Goal: Navigation & Orientation: Find specific page/section

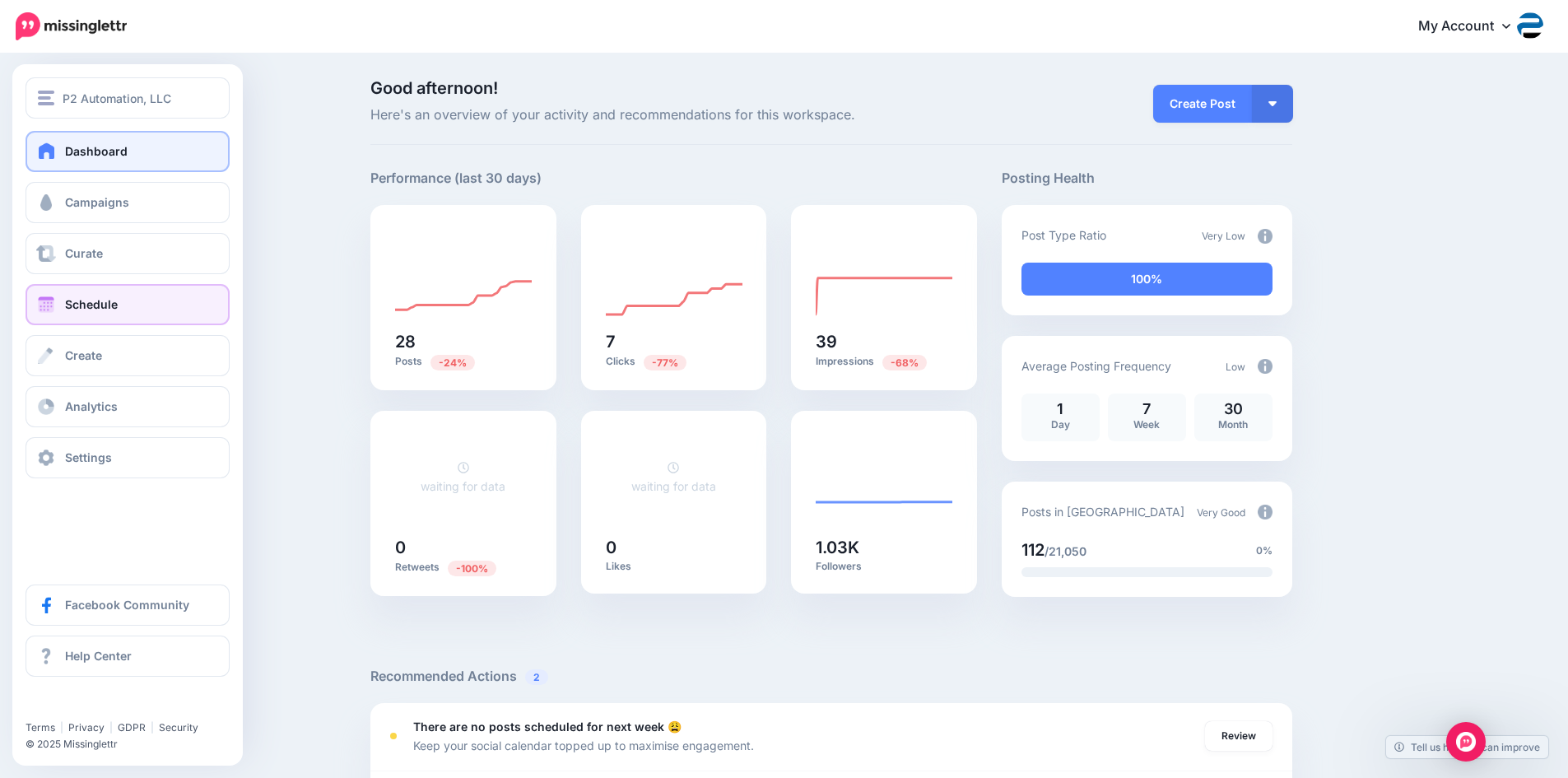
click at [101, 309] on span "Schedule" at bounding box center [92, 304] width 52 height 14
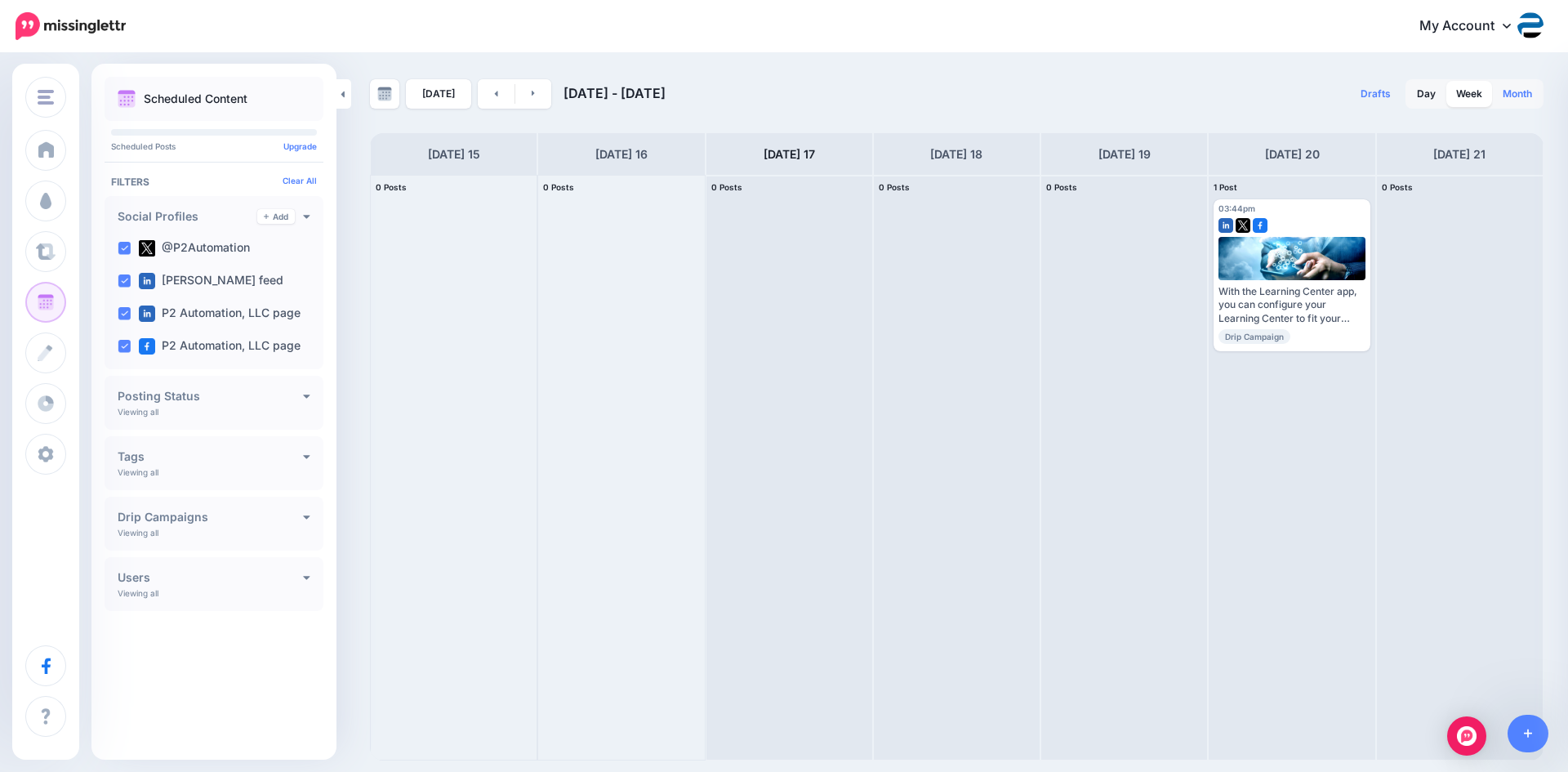
click at [1510, 95] on link "Month" at bounding box center [1517, 94] width 49 height 26
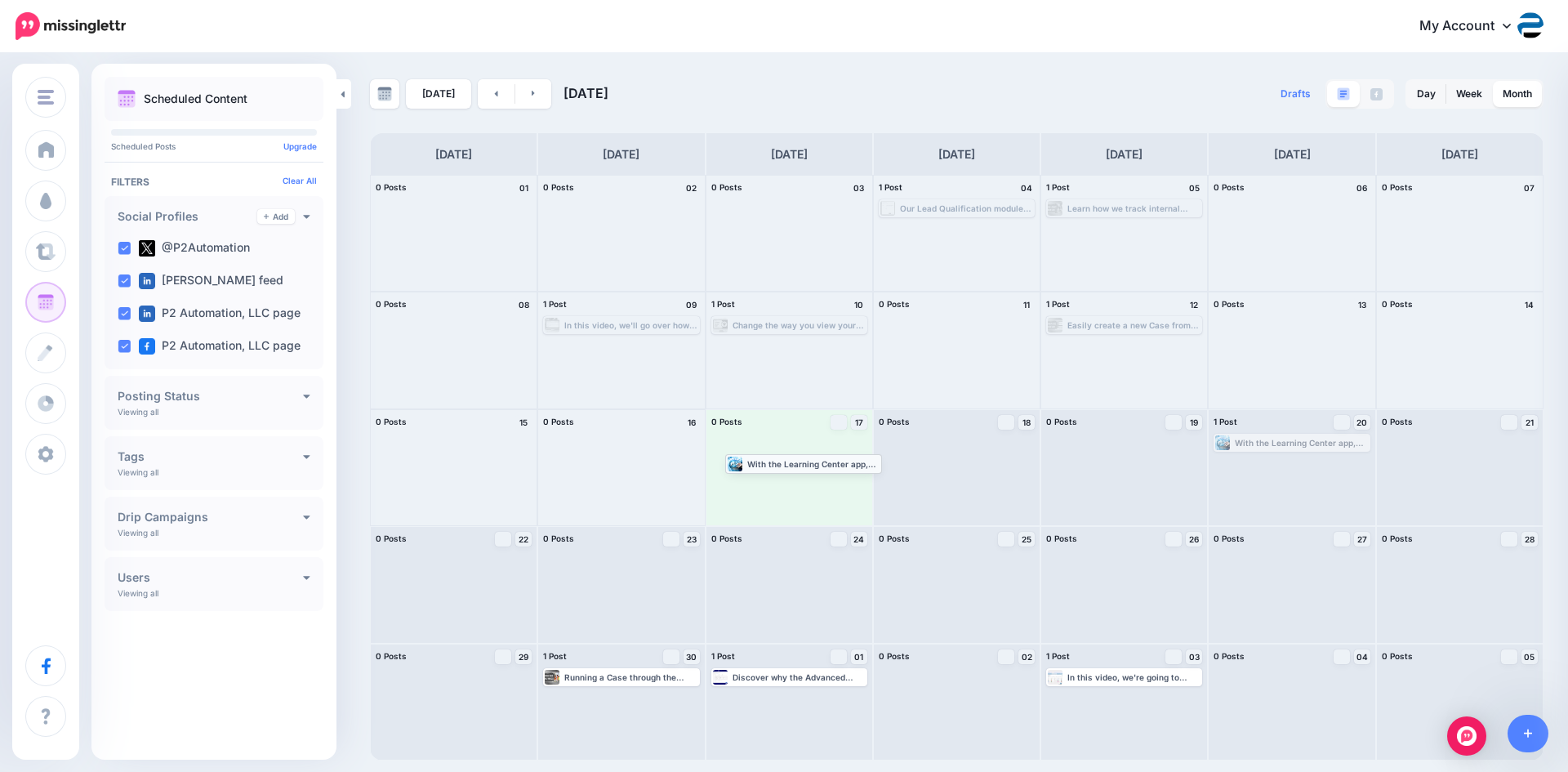
drag, startPoint x: 1291, startPoint y: 442, endPoint x: 802, endPoint y: 462, distance: 489.4
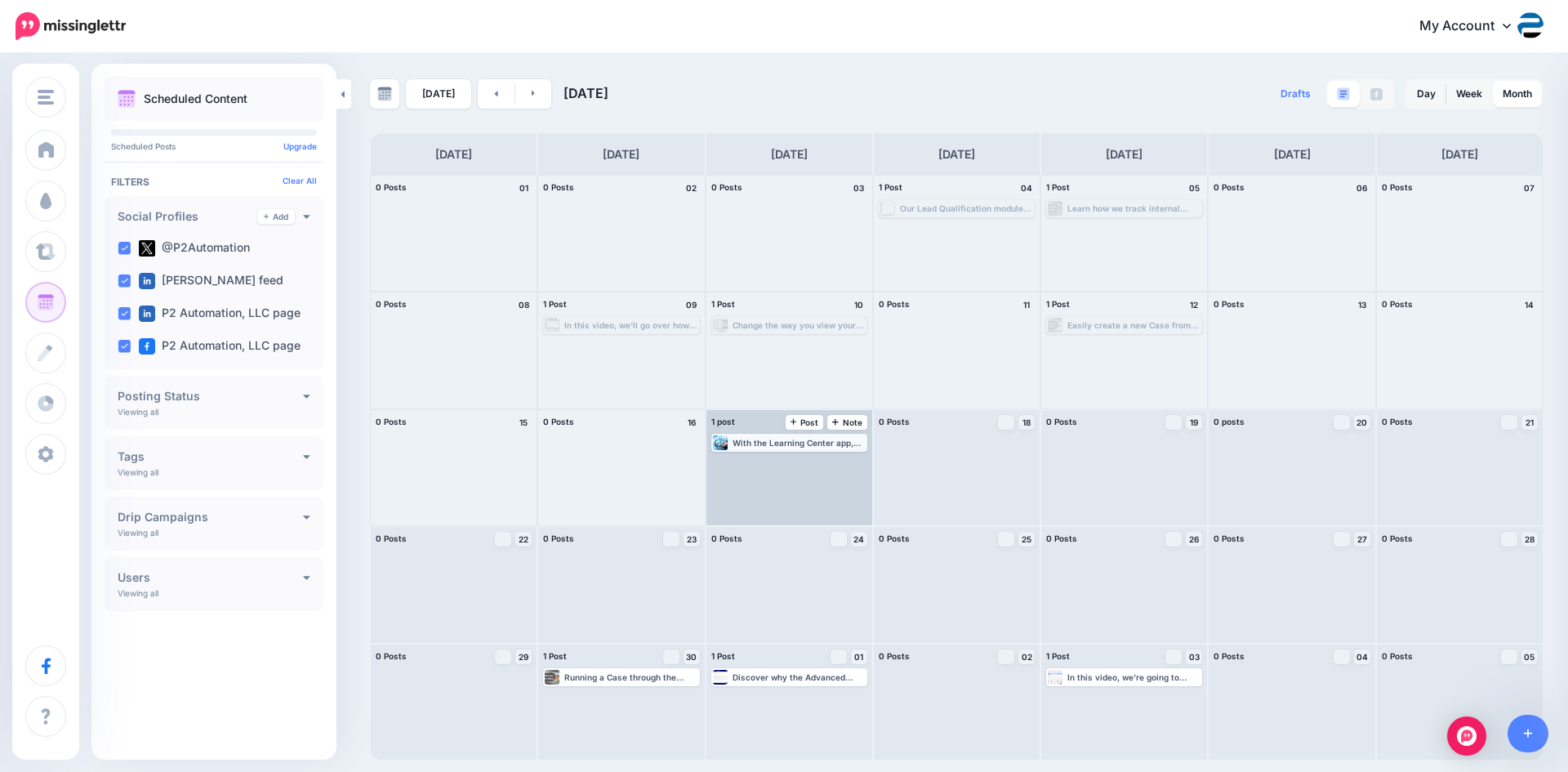
click at [803, 446] on div "With the Learning Center app, you can configure your Learning Center to fit you…" at bounding box center [798, 443] width 133 height 10
click at [826, 458] on img at bounding box center [829, 462] width 8 height 8
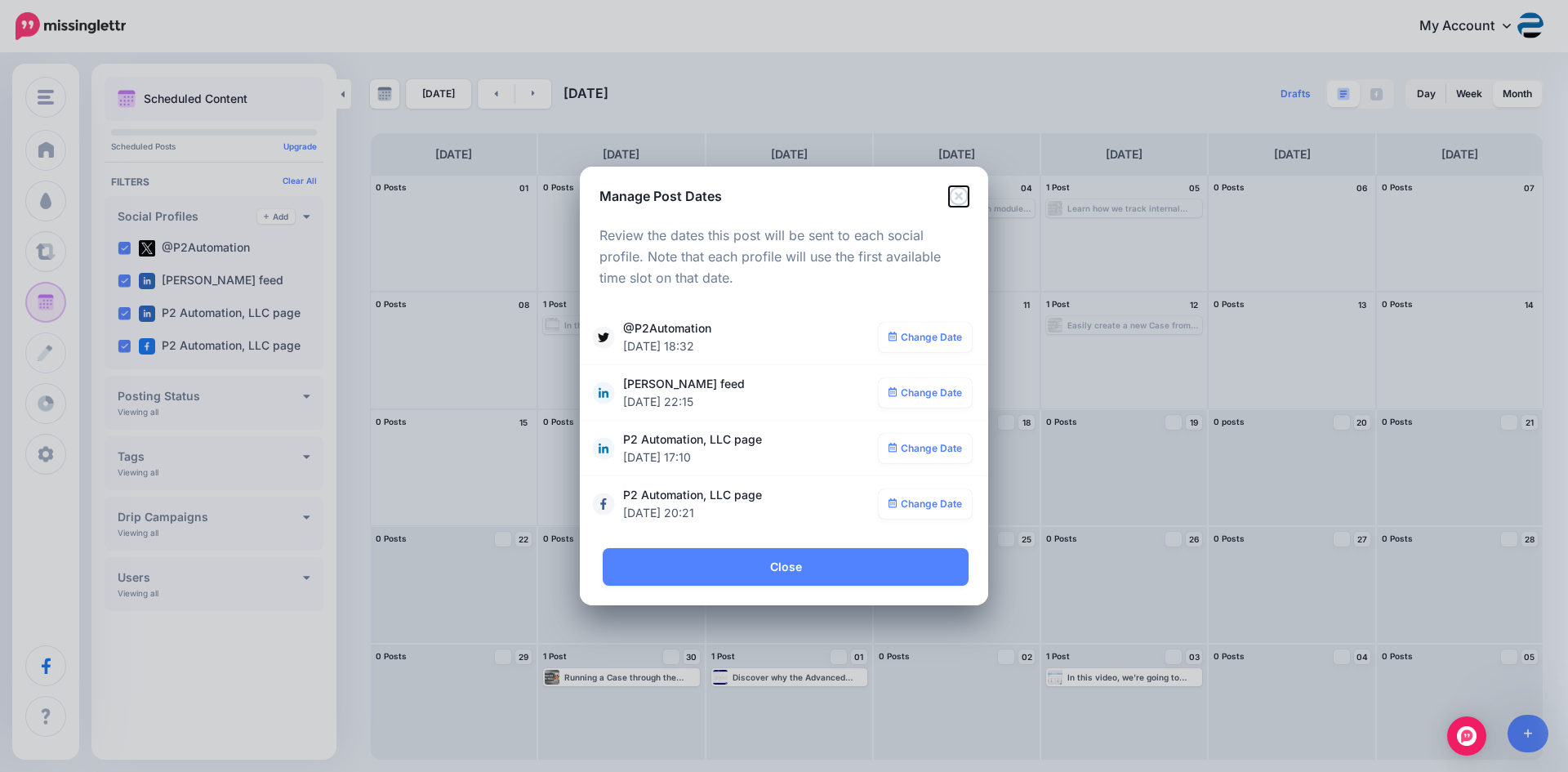
click at [963, 197] on icon "Close" at bounding box center [958, 196] width 19 height 19
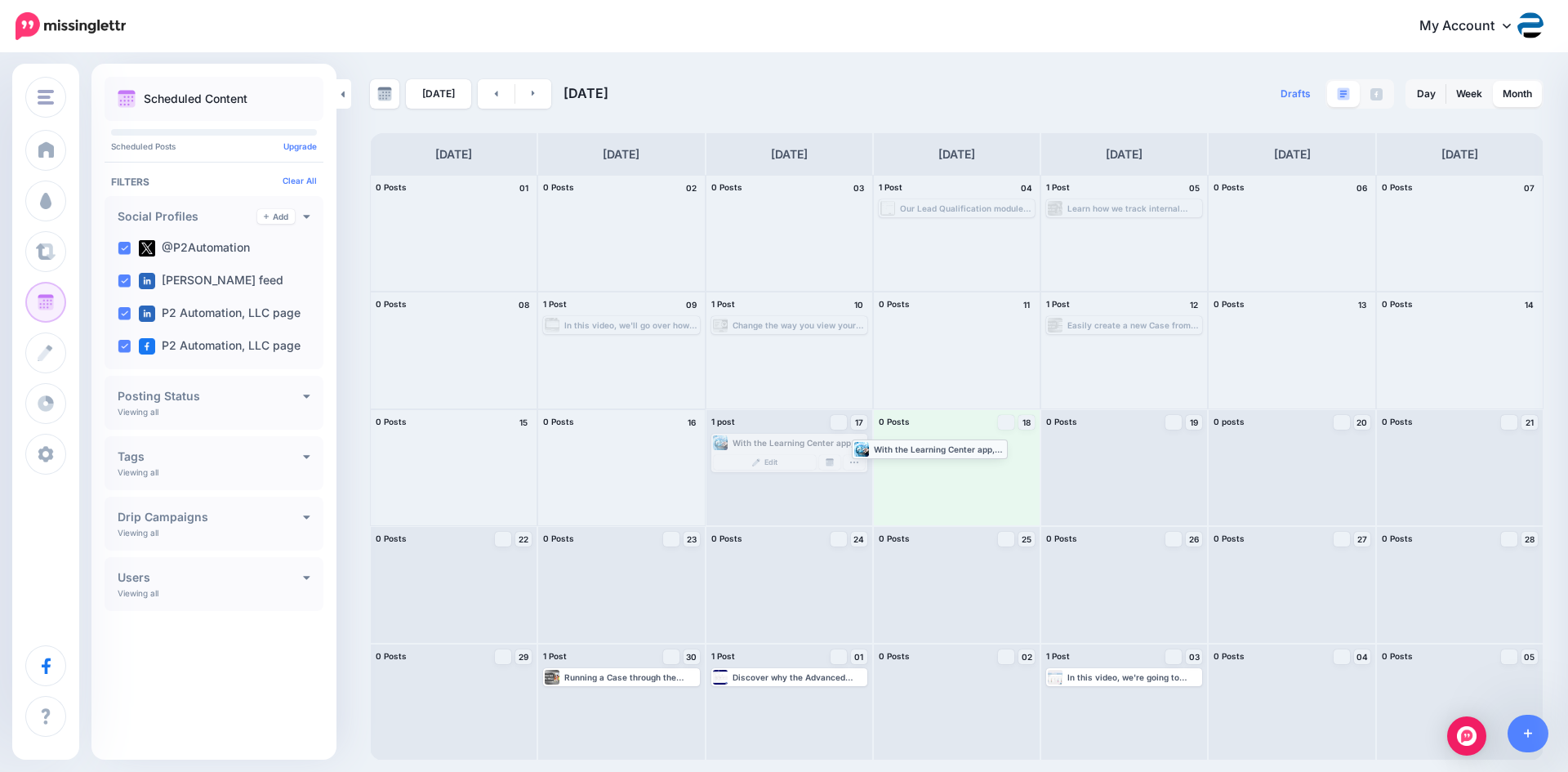
drag, startPoint x: 824, startPoint y: 440, endPoint x: 964, endPoint y: 446, distance: 140.1
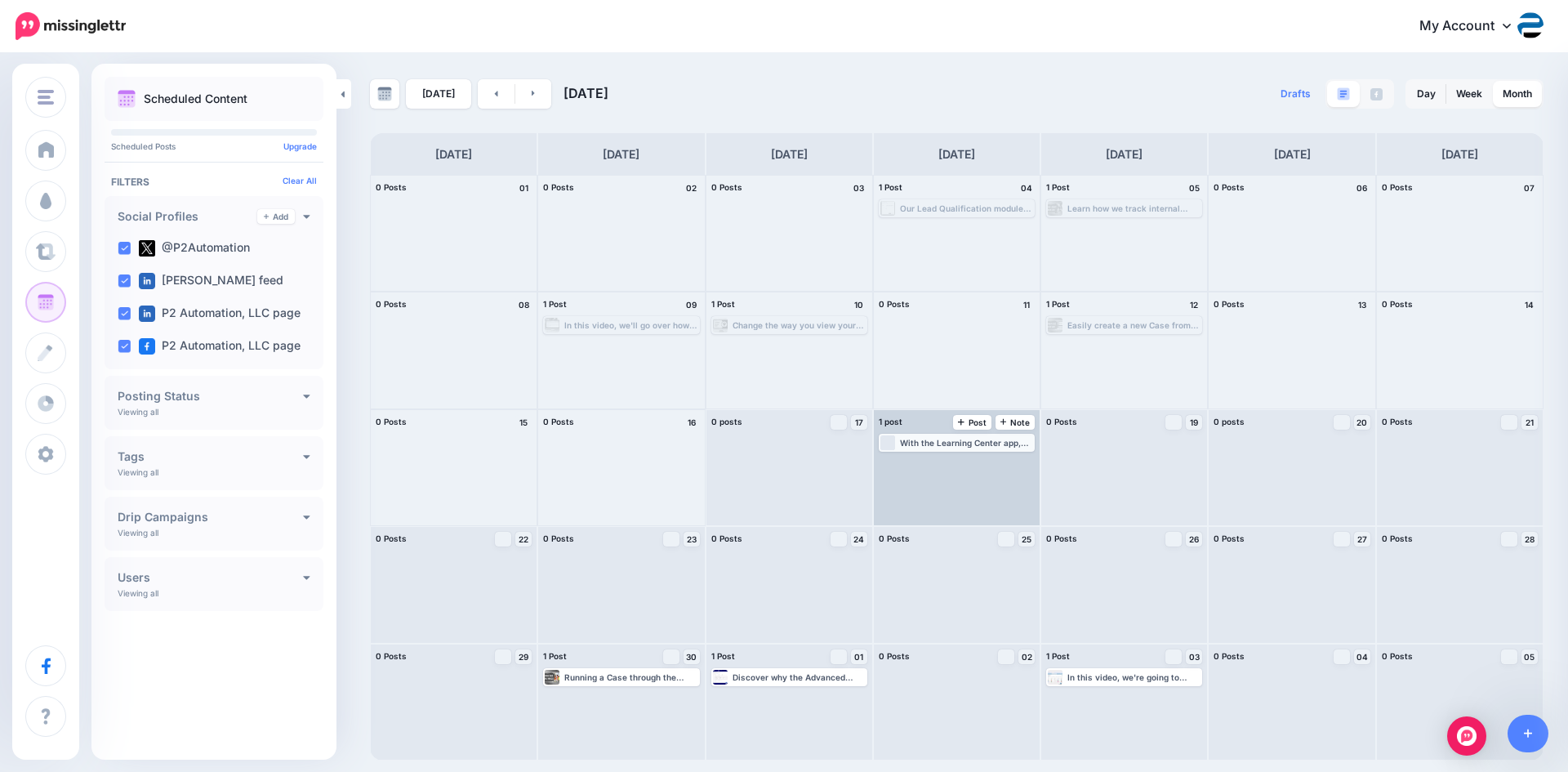
click at [970, 439] on div "With the Learning Center app, you can configure your Learning Center to fit you…" at bounding box center [966, 443] width 133 height 10
click at [997, 459] on img at bounding box center [996, 462] width 8 height 8
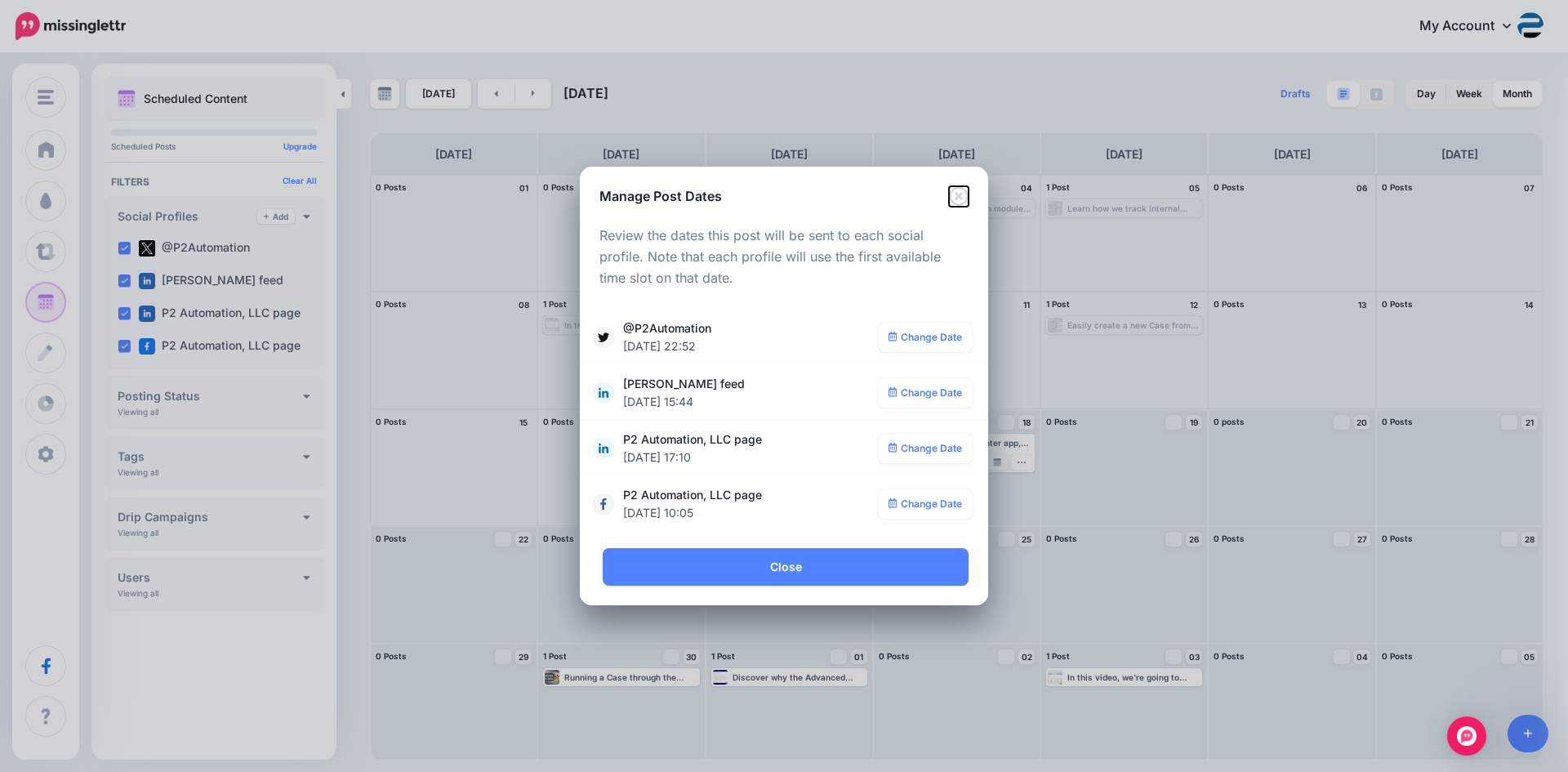
click at [955, 193] on icon "Close" at bounding box center [958, 196] width 19 height 19
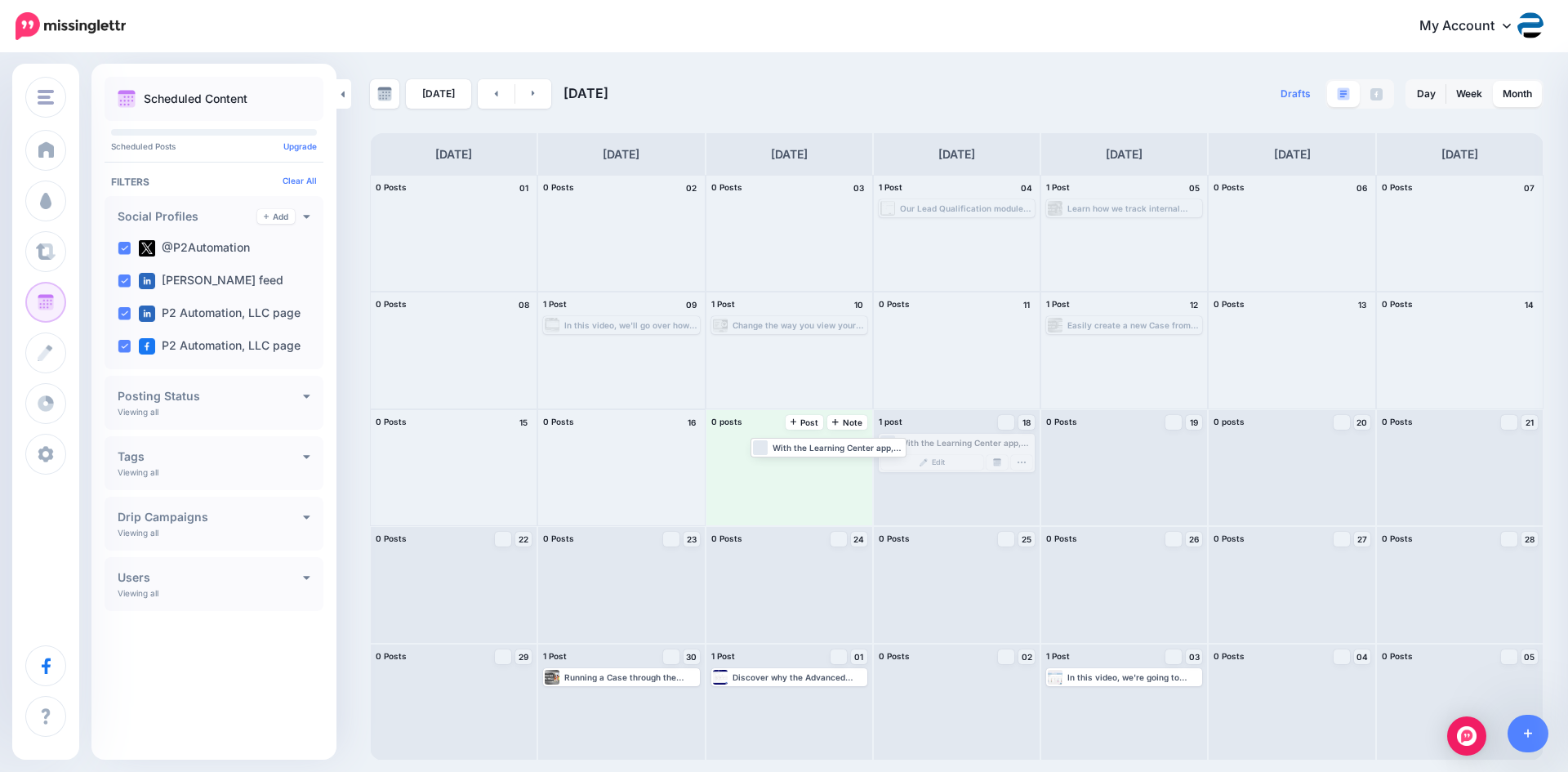
drag, startPoint x: 943, startPoint y: 445, endPoint x: 800, endPoint y: 446, distance: 143.0
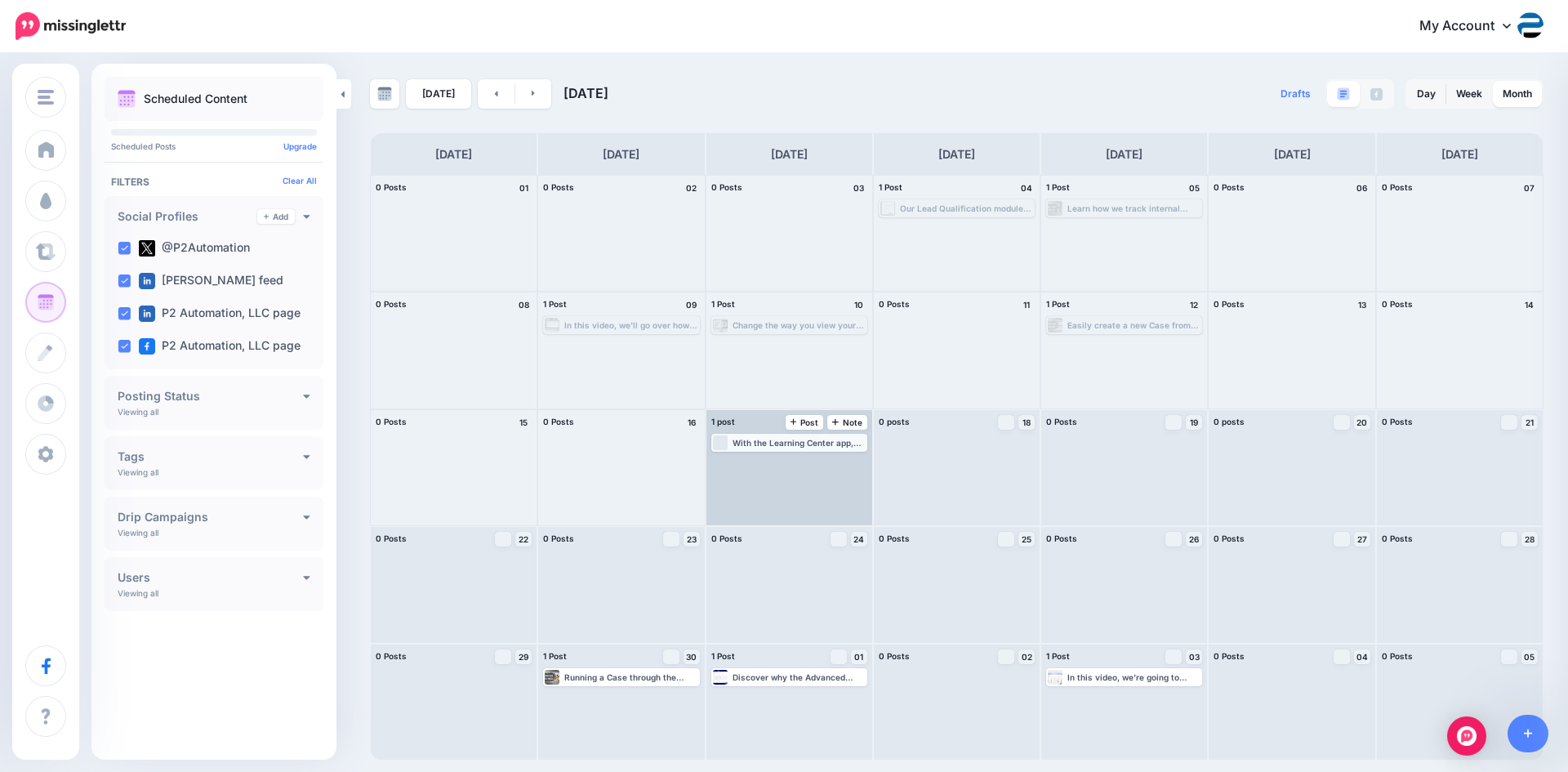
click at [813, 445] on div "With the Learning Center app, you can configure your Learning Center to fit you…" at bounding box center [798, 443] width 133 height 10
click at [829, 459] on img at bounding box center [829, 462] width 8 height 8
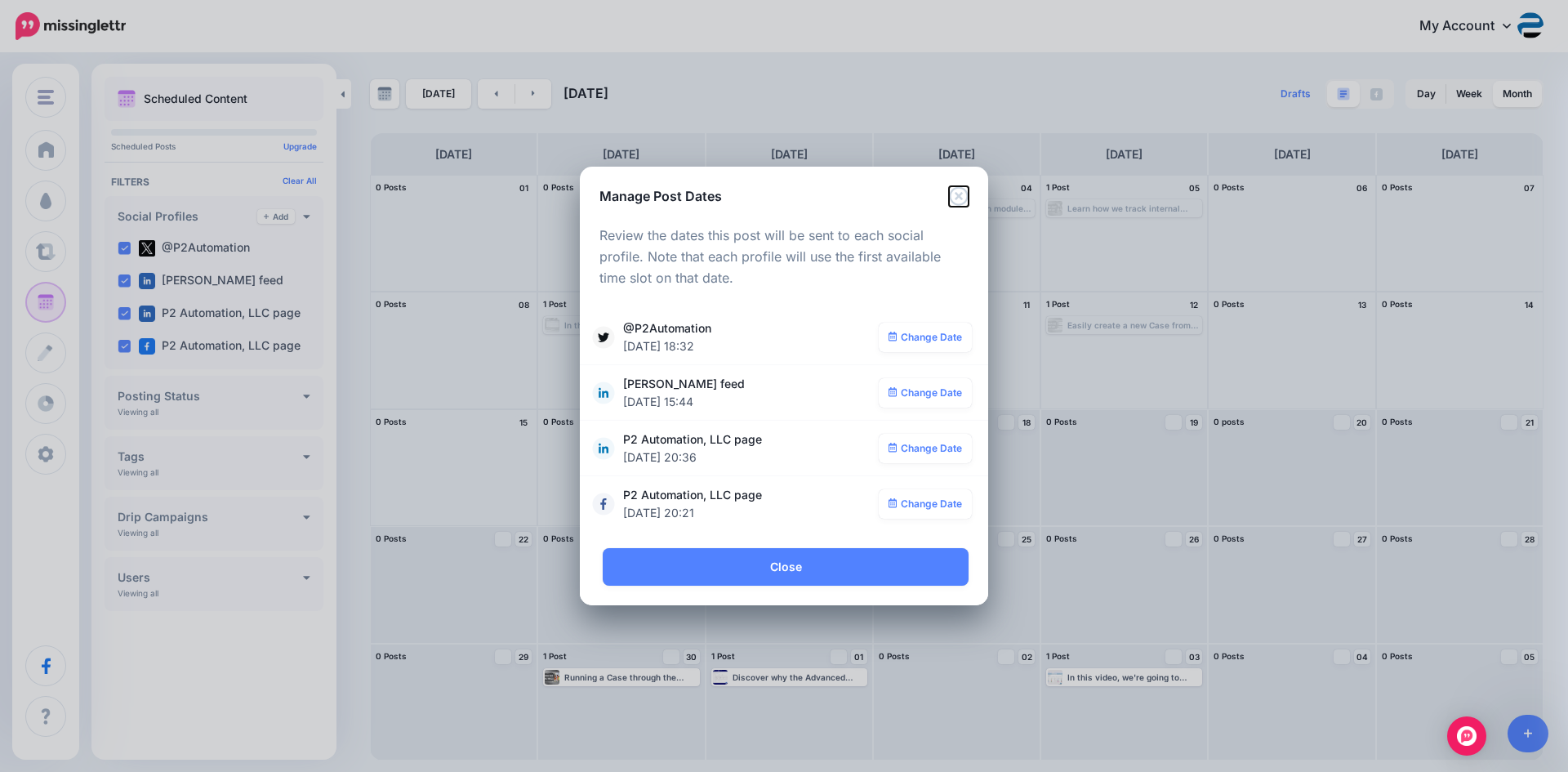
click at [958, 195] on icon "Close" at bounding box center [958, 196] width 19 height 19
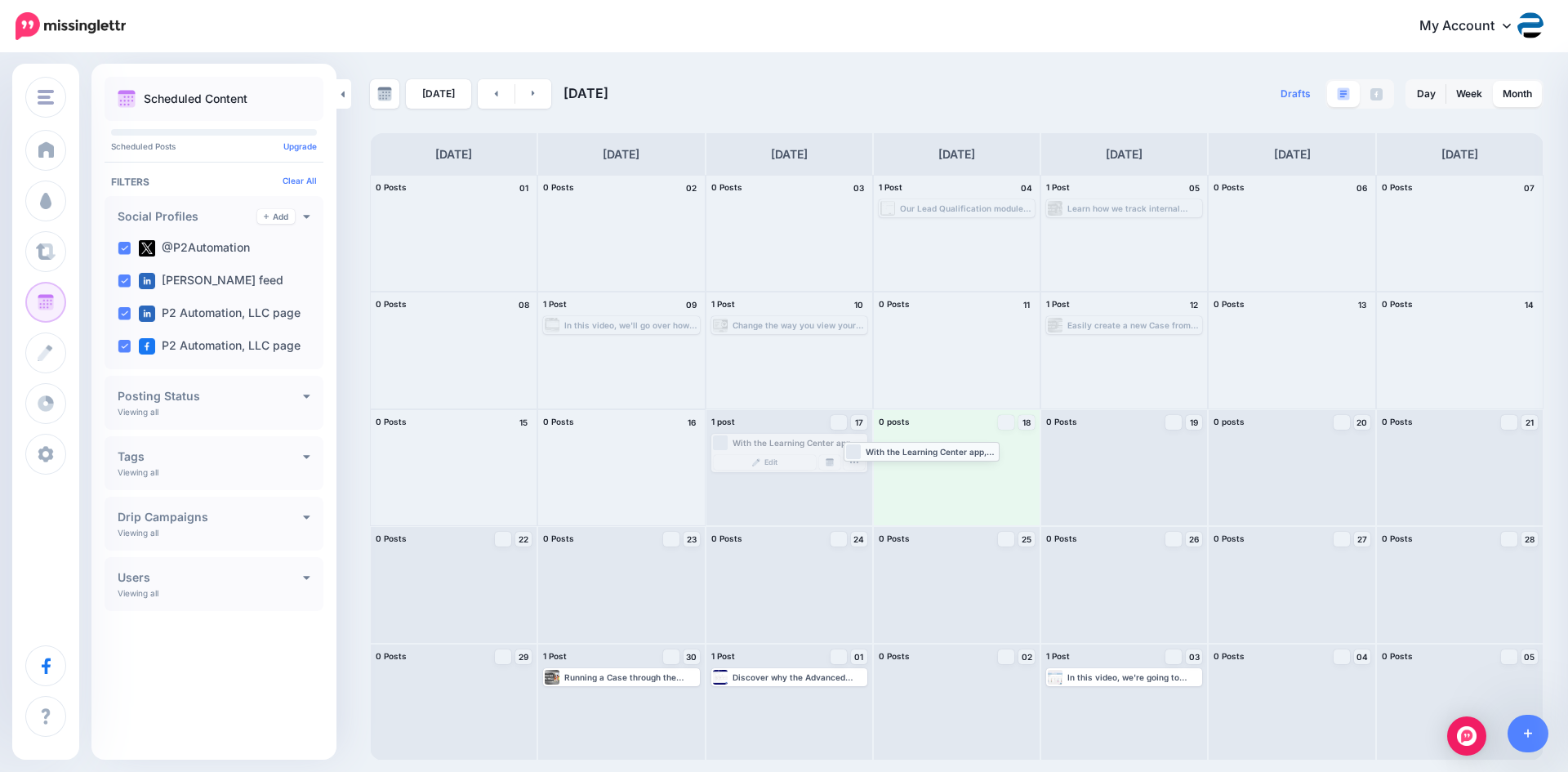
drag, startPoint x: 823, startPoint y: 444, endPoint x: 956, endPoint y: 452, distance: 133.2
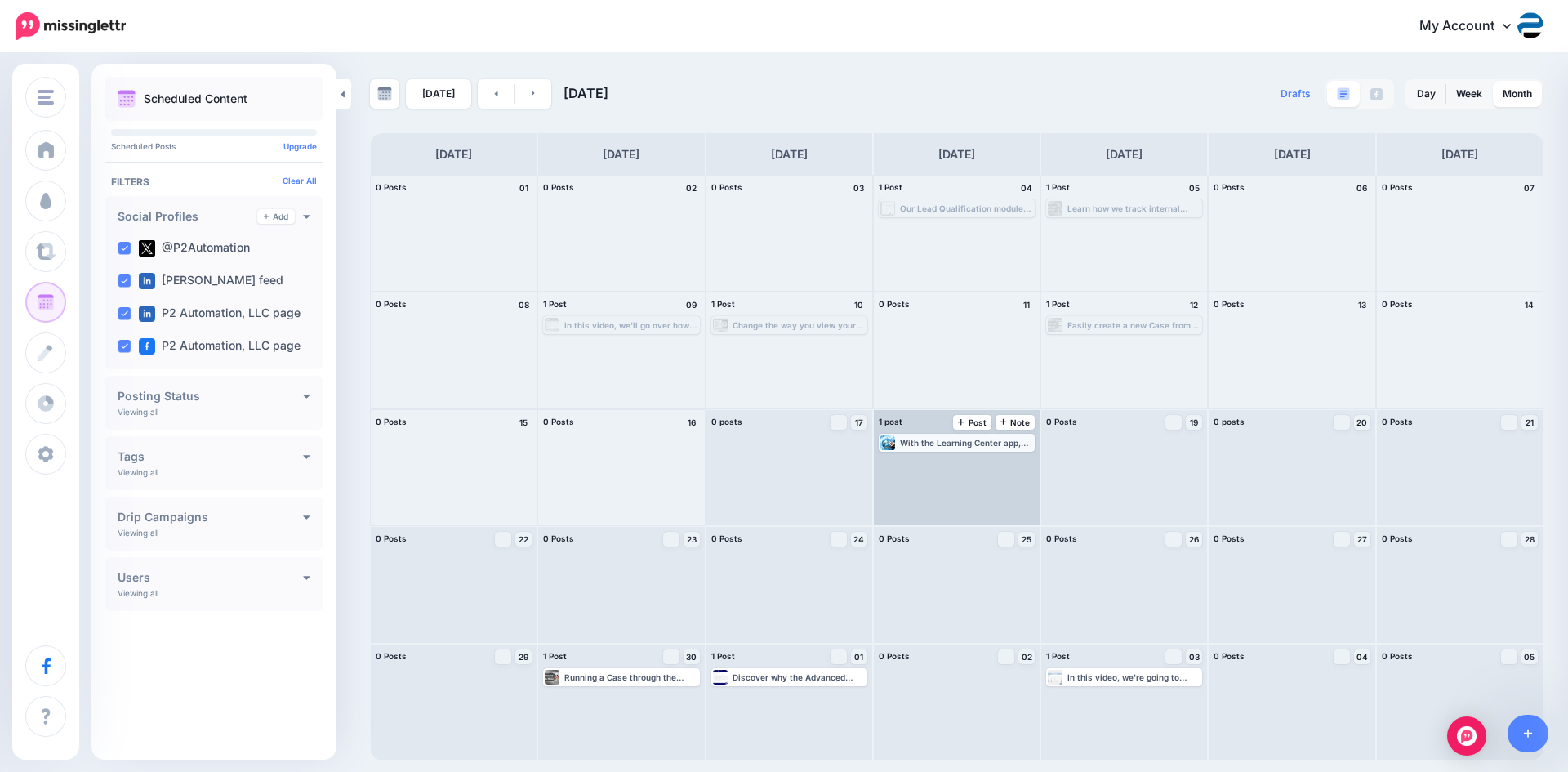
click at [950, 445] on div "With the Learning Center app, you can configure your Learning Center to fit you…" at bounding box center [966, 443] width 133 height 10
click at [1000, 462] on img at bounding box center [996, 462] width 8 height 8
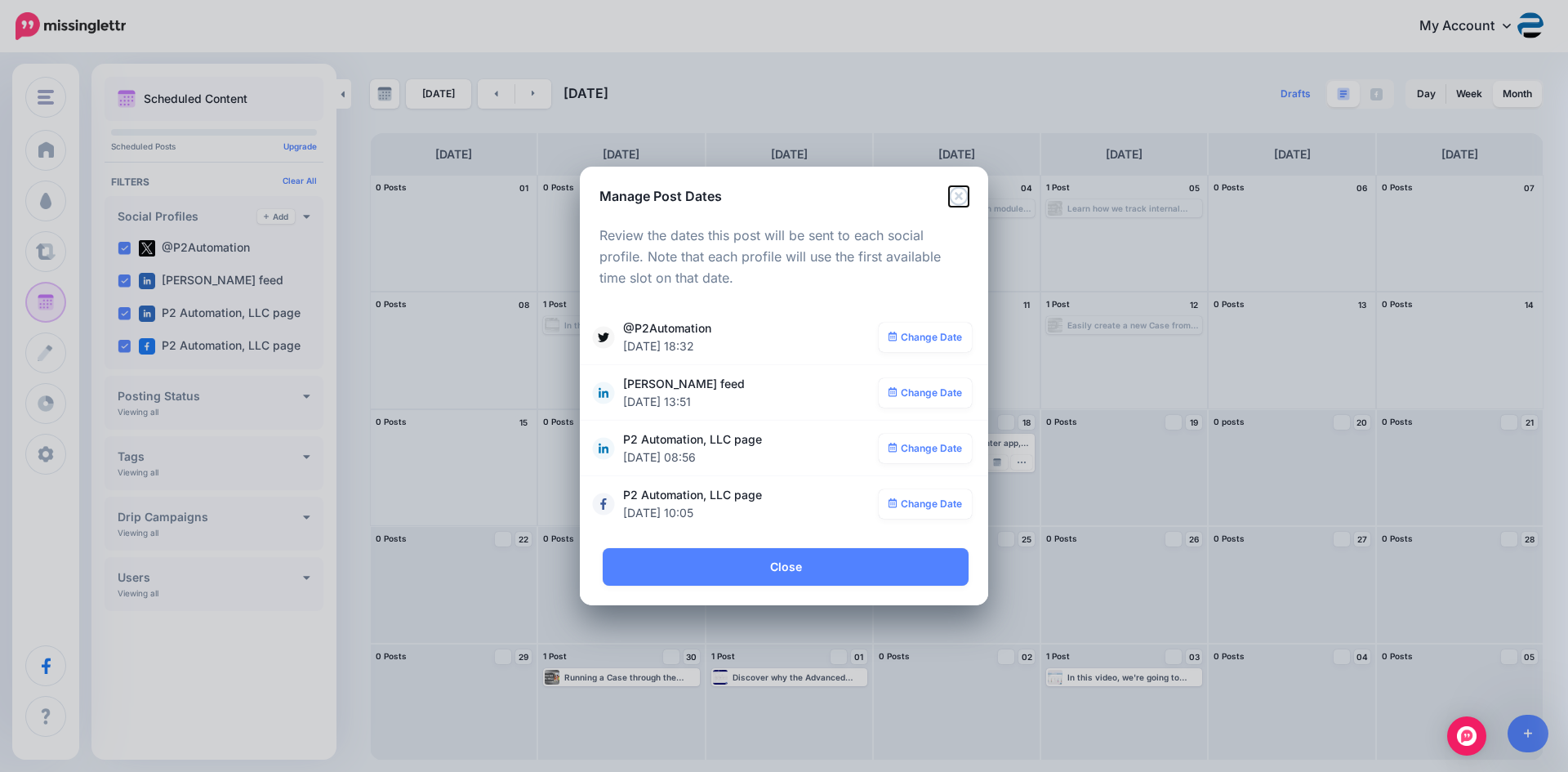
click at [958, 200] on icon "Close" at bounding box center [958, 196] width 19 height 19
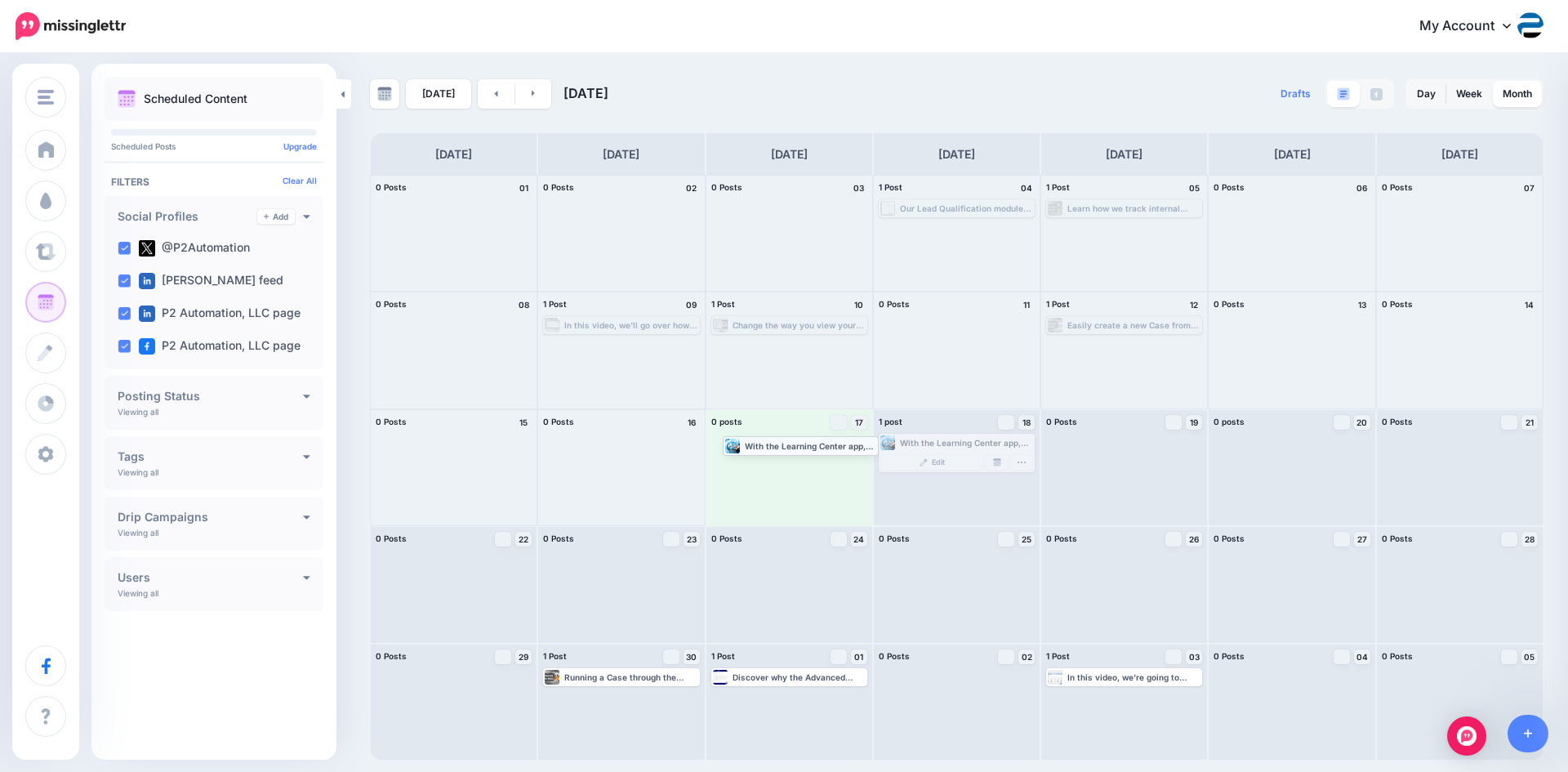
drag, startPoint x: 943, startPoint y: 441, endPoint x: 787, endPoint y: 444, distance: 156.0
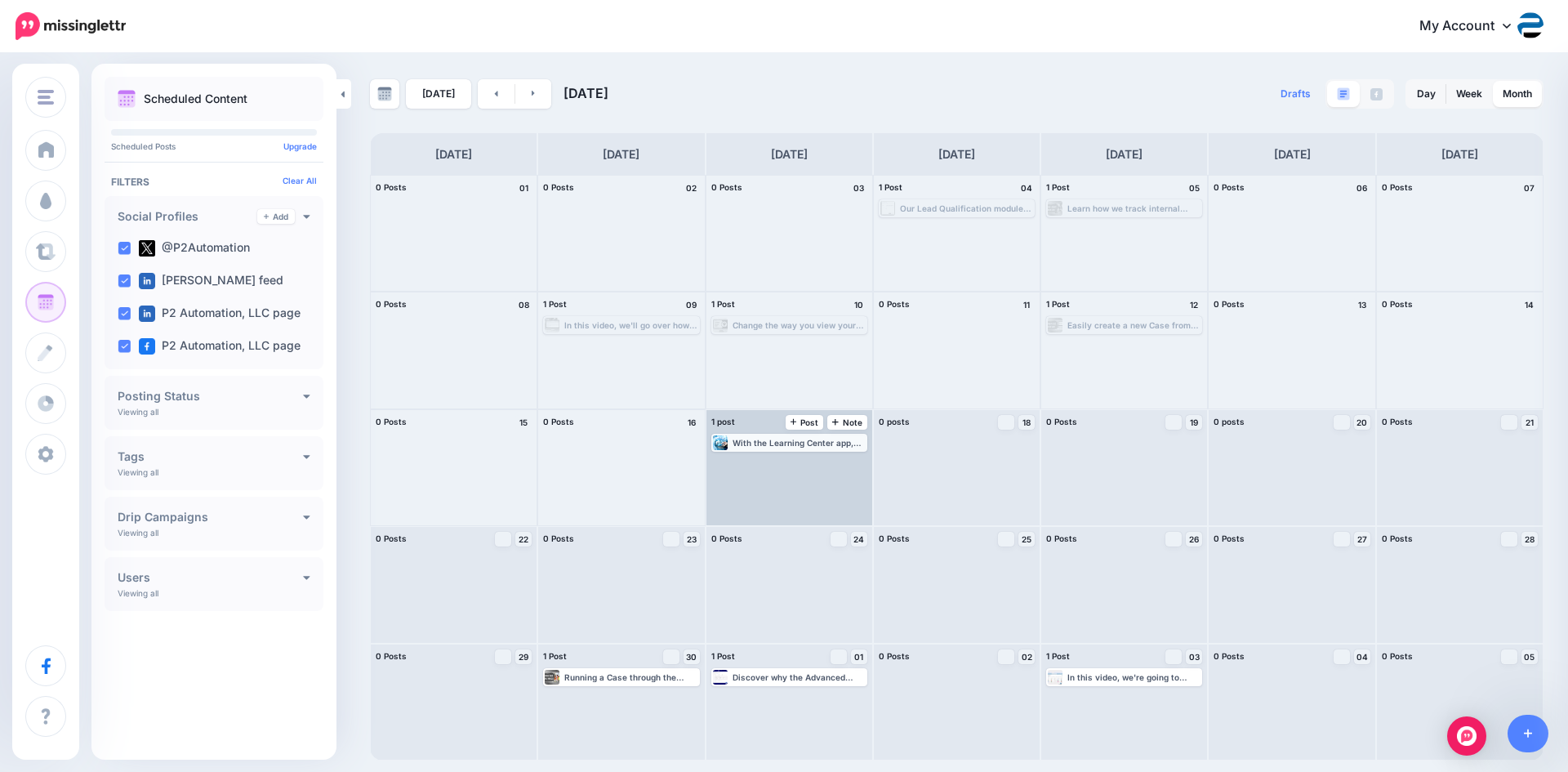
click at [798, 444] on div "With the Learning Center app, you can configure your Learning Center to fit you…" at bounding box center [798, 443] width 133 height 10
click at [824, 462] on link "Manage Dates" at bounding box center [829, 462] width 21 height 15
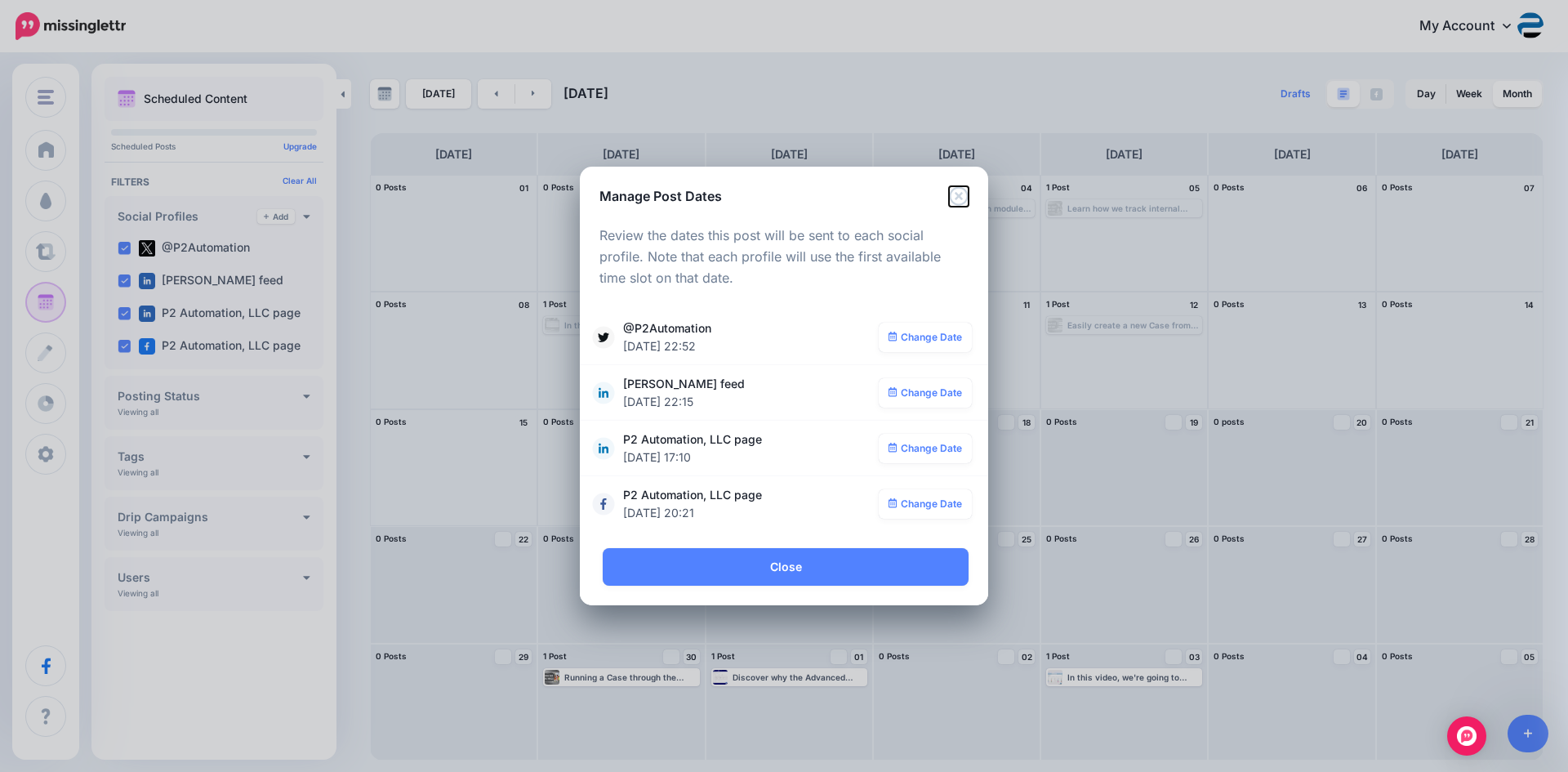
click at [960, 200] on icon "Close" at bounding box center [958, 196] width 19 height 19
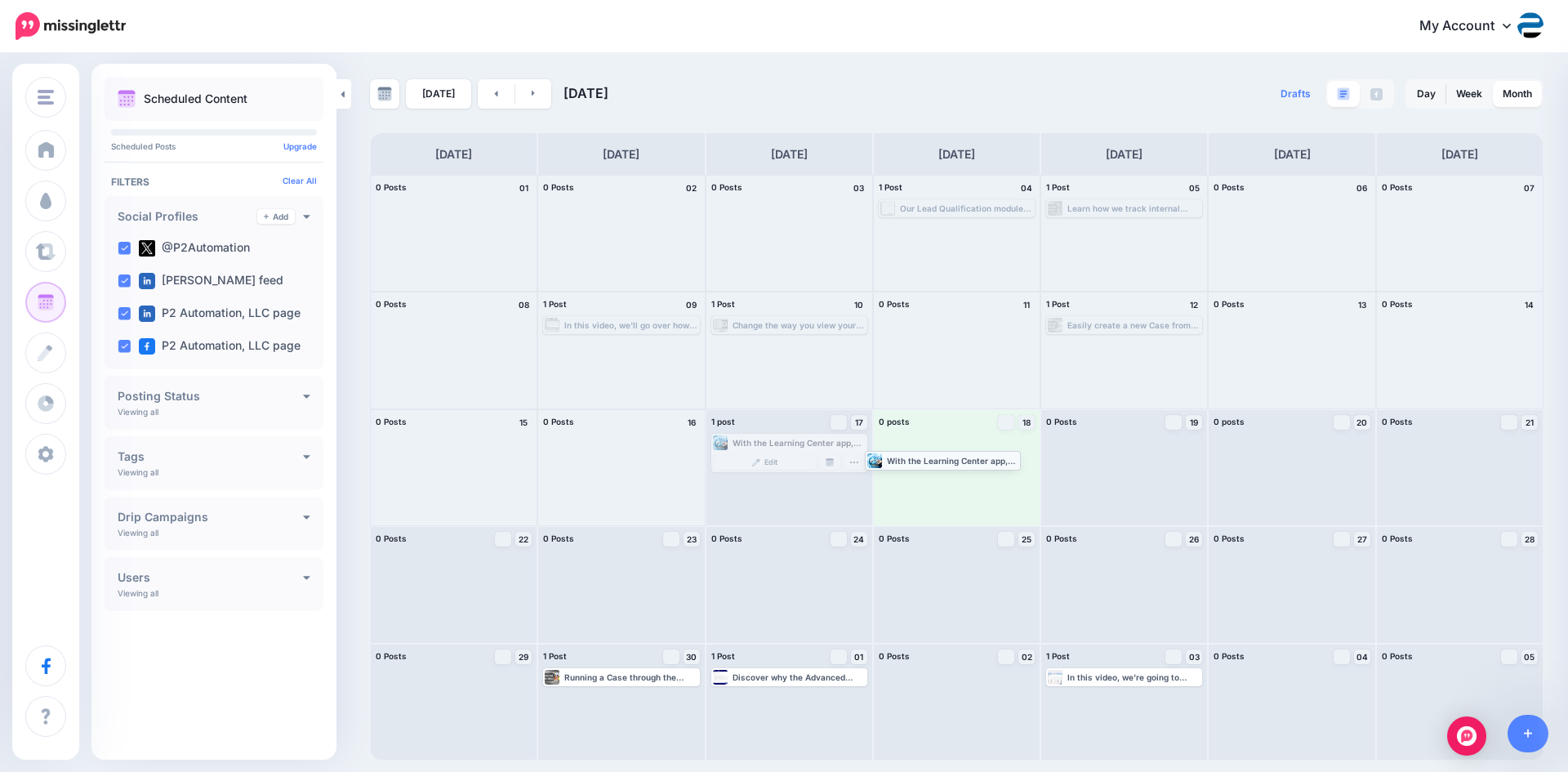
drag, startPoint x: 828, startPoint y: 443, endPoint x: 981, endPoint y: 459, distance: 153.8
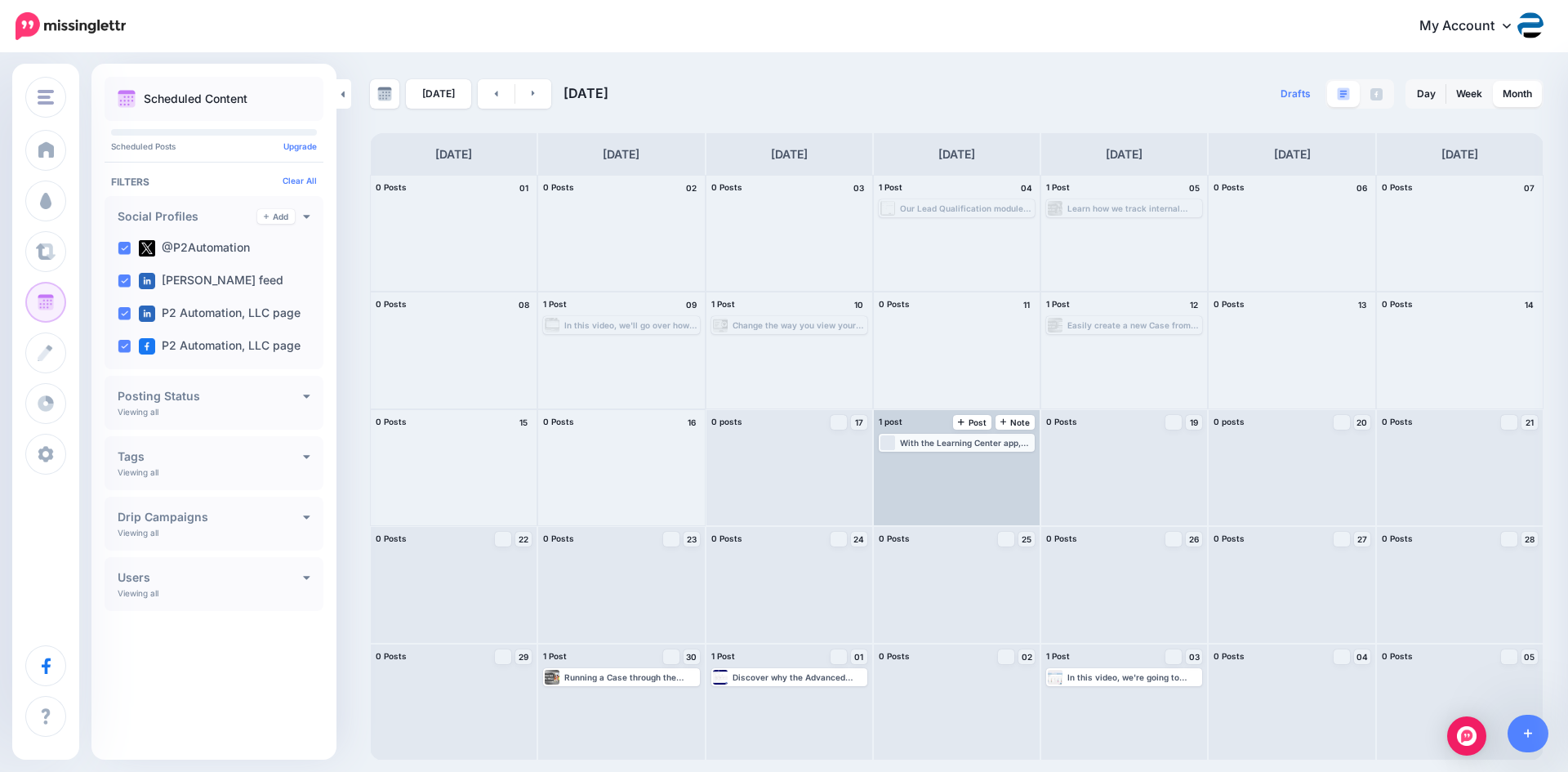
click at [977, 447] on div "Loading With the Learning Center app, you can configure your Learning Center to…" at bounding box center [957, 443] width 153 height 15
click at [993, 467] on link "Manage Dates" at bounding box center [996, 462] width 21 height 15
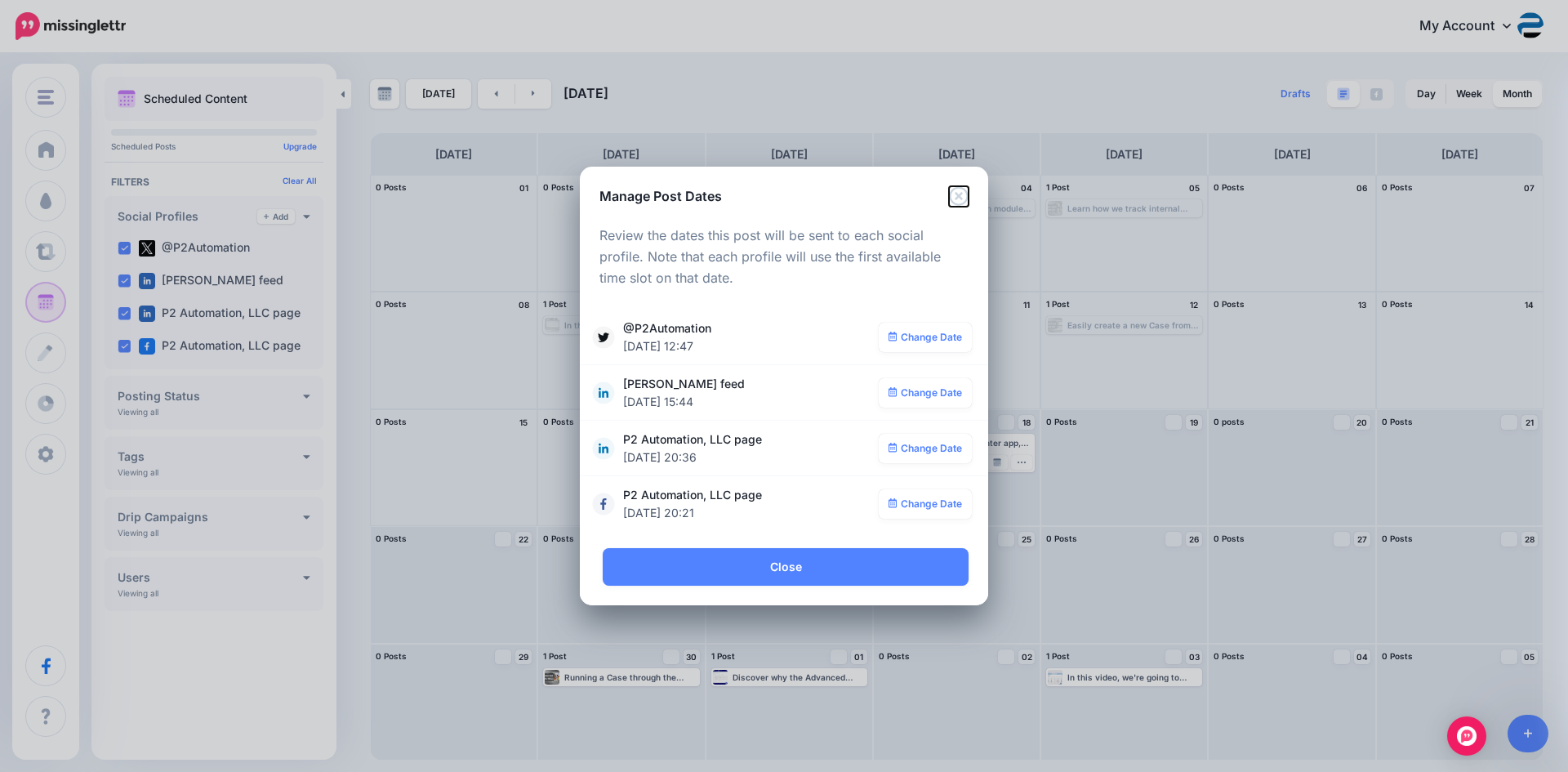
click at [957, 198] on icon "Close" at bounding box center [958, 196] width 19 height 19
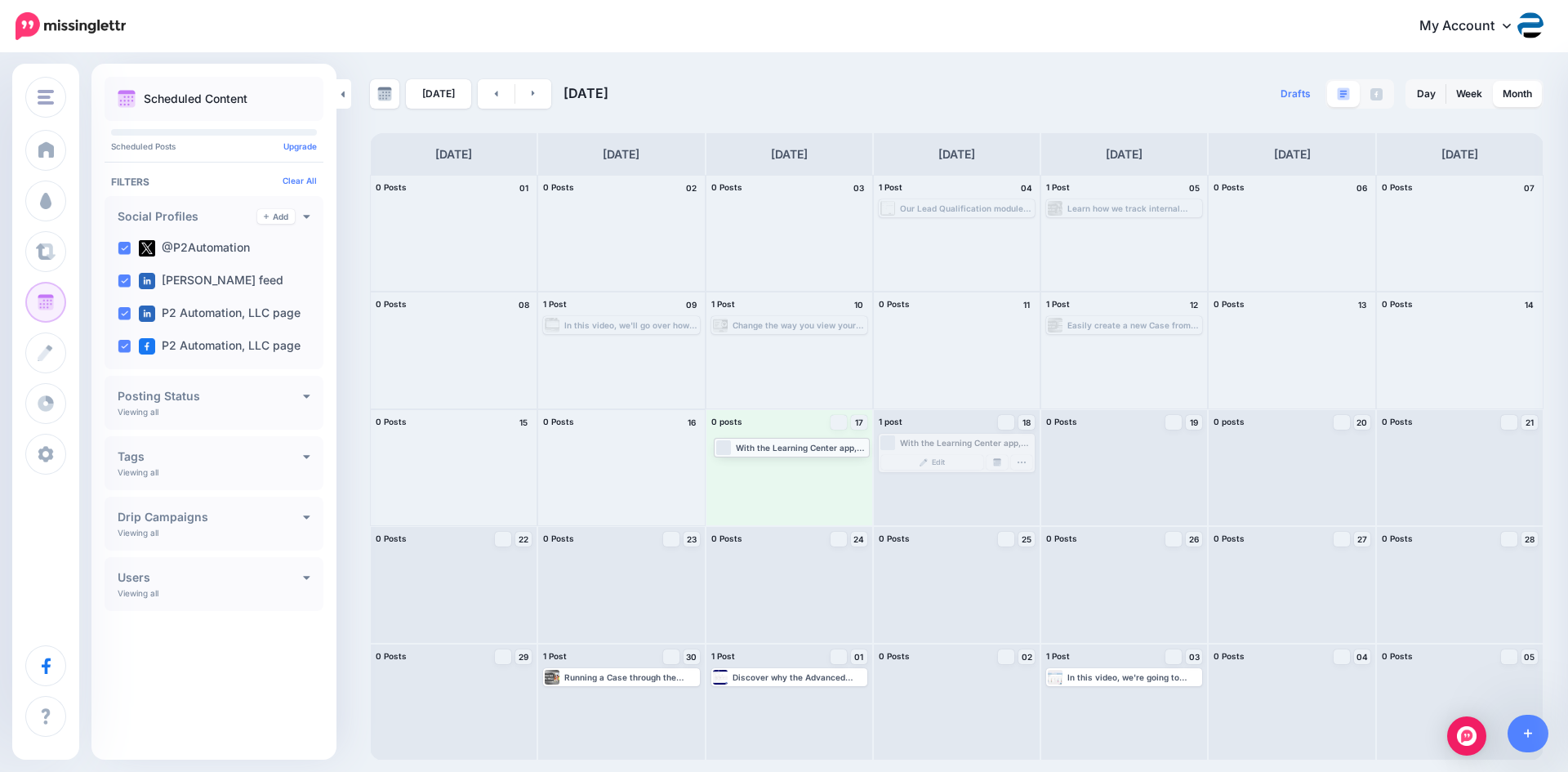
drag, startPoint x: 940, startPoint y: 447, endPoint x: 775, endPoint y: 452, distance: 165.1
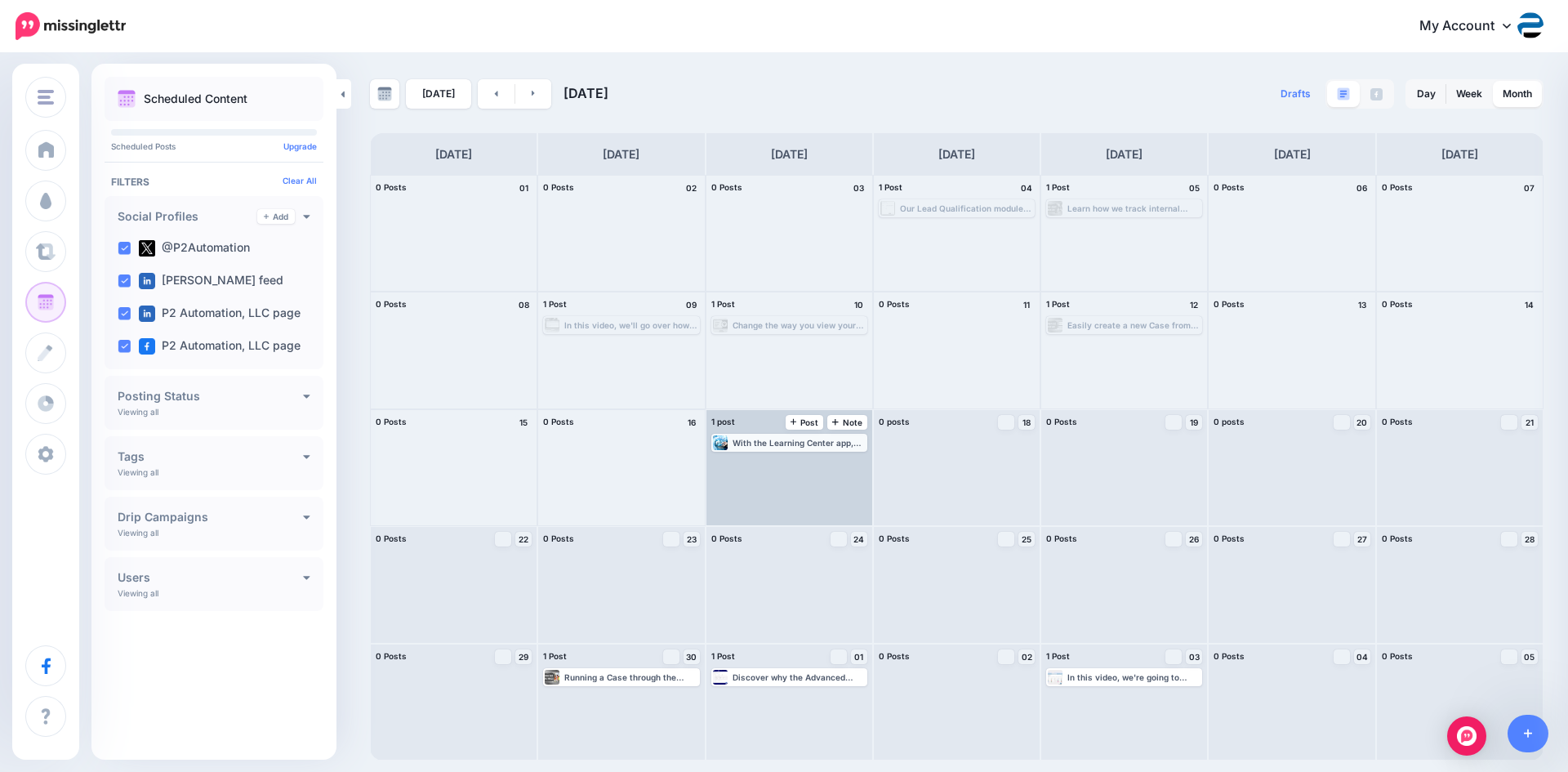
click at [795, 443] on div "With the Learning Center app, you can configure your Learning Center to fit you…" at bounding box center [798, 443] width 133 height 10
click at [826, 462] on img at bounding box center [829, 462] width 8 height 8
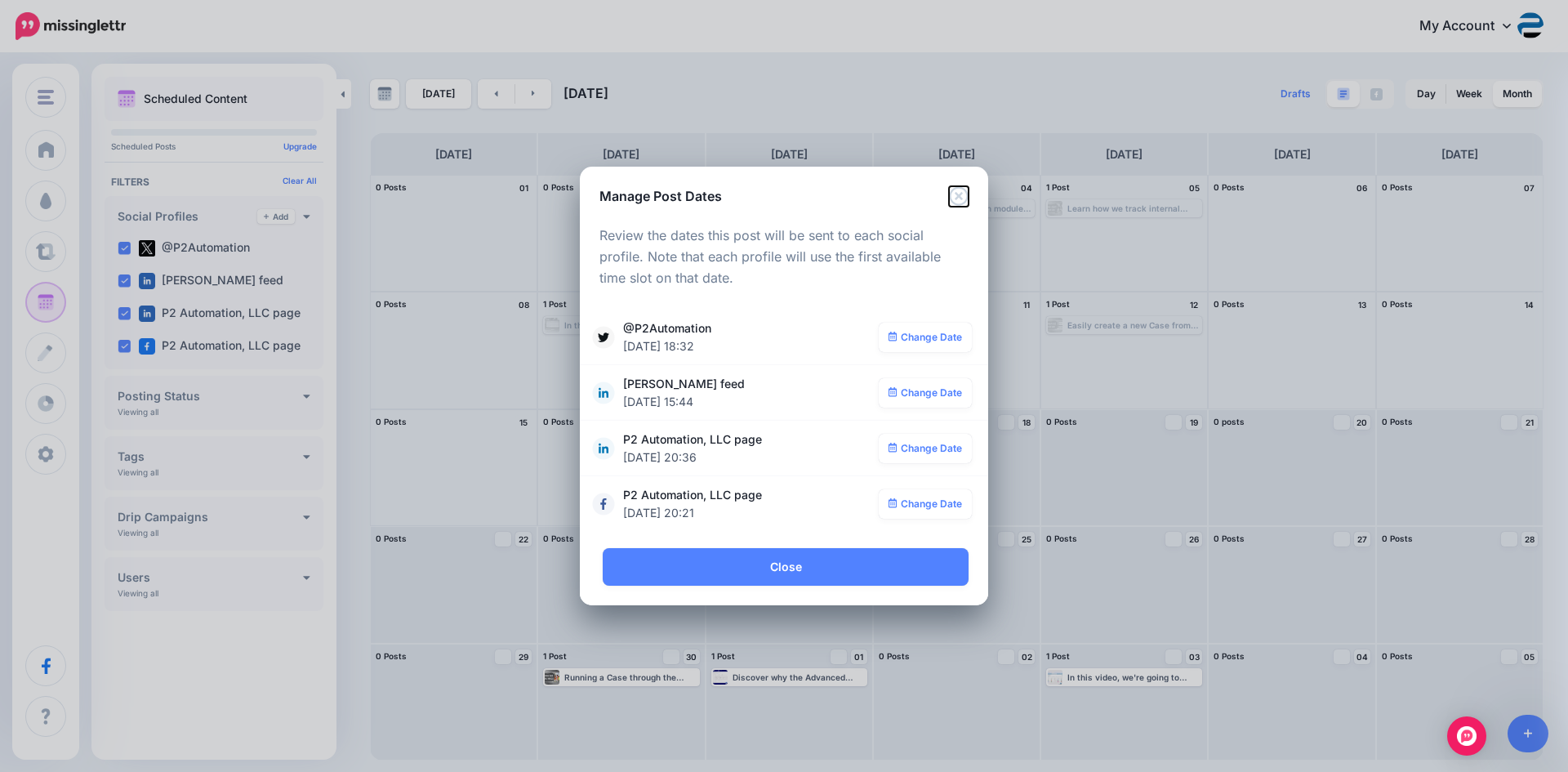
click at [963, 199] on icon "Close" at bounding box center [958, 196] width 19 height 19
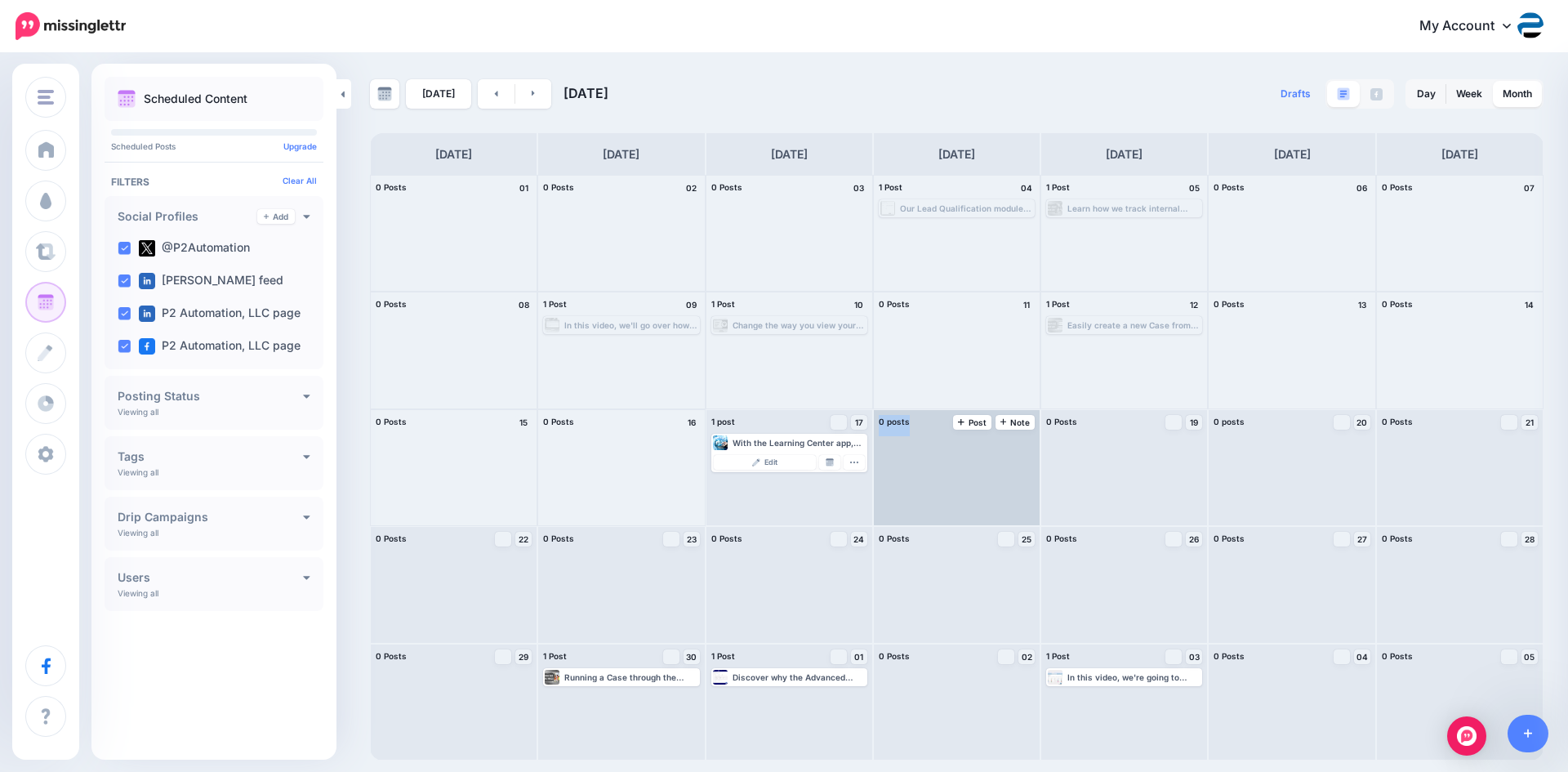
drag, startPoint x: 811, startPoint y: 449, endPoint x: 925, endPoint y: 453, distance: 114.1
click at [935, 455] on div "0 Posts 01 0 Posts 02 0 Posts 03" at bounding box center [957, 467] width 1174 height 585
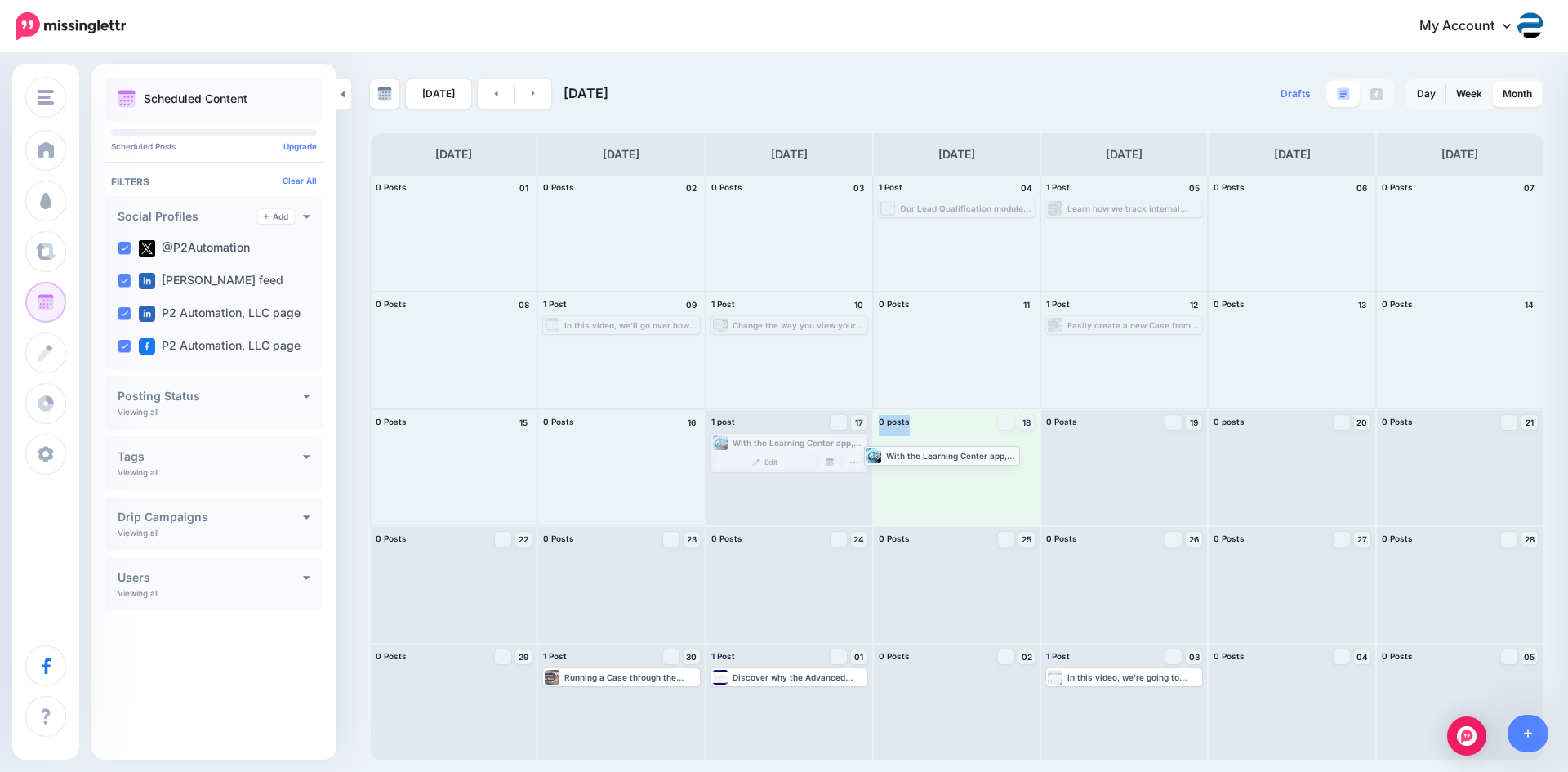
drag, startPoint x: 816, startPoint y: 443, endPoint x: 969, endPoint y: 455, distance: 153.5
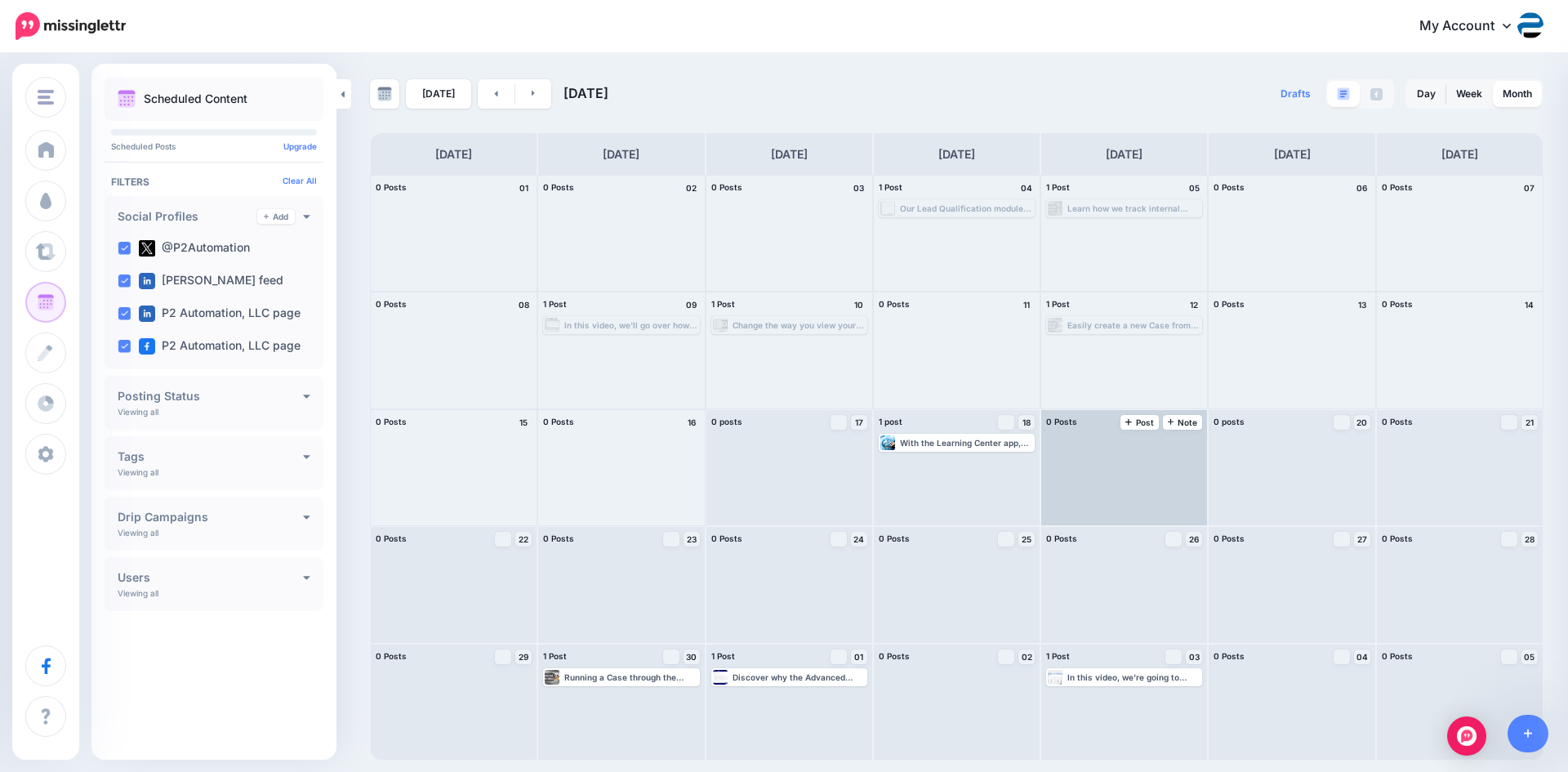
click at [1121, 479] on div at bounding box center [1124, 468] width 166 height 115
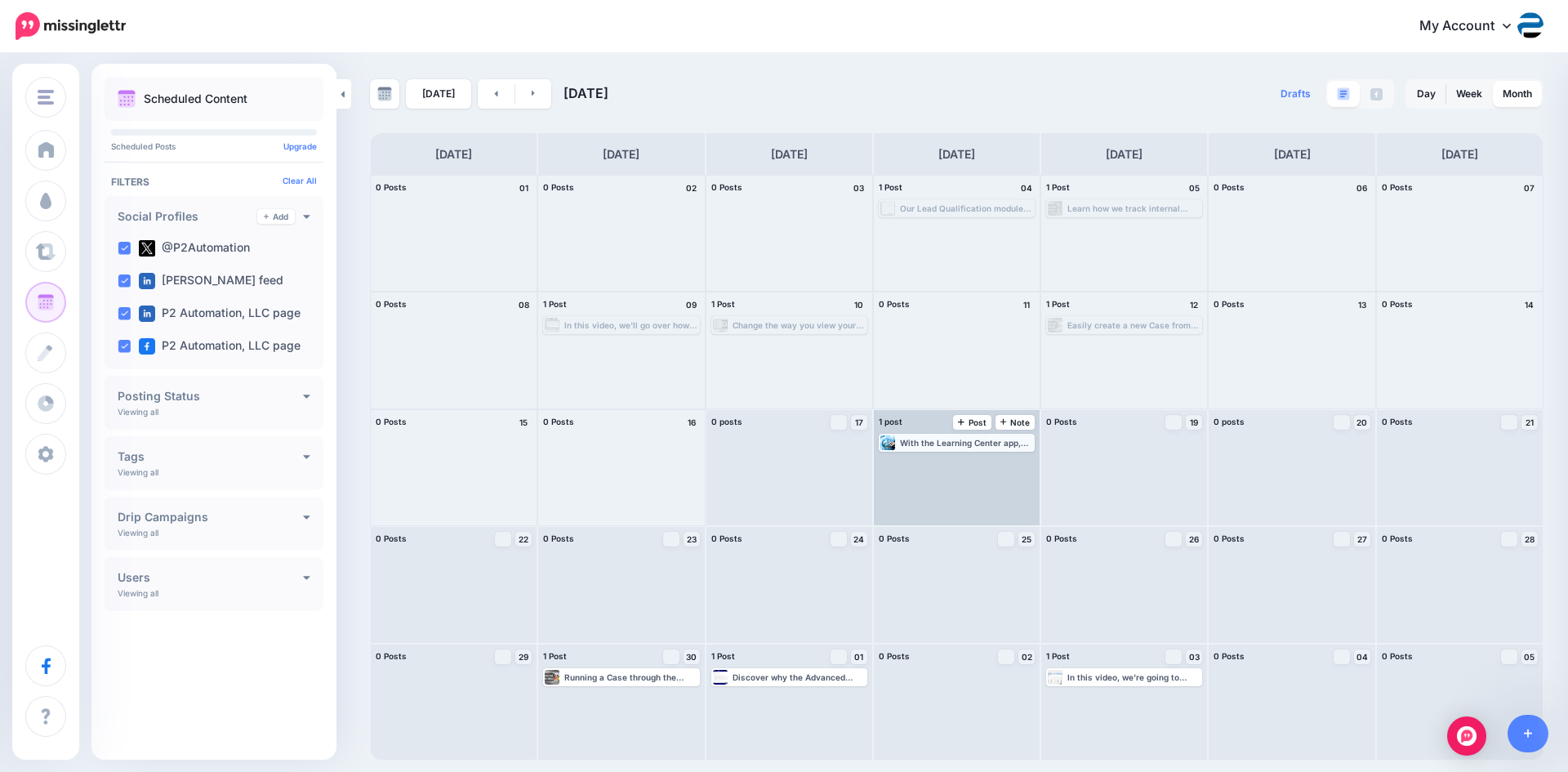
click at [961, 439] on div "With the Learning Center app, you can configure your Learning Center to fit you…" at bounding box center [966, 443] width 133 height 10
click at [991, 462] on link "Manage Dates" at bounding box center [996, 462] width 21 height 15
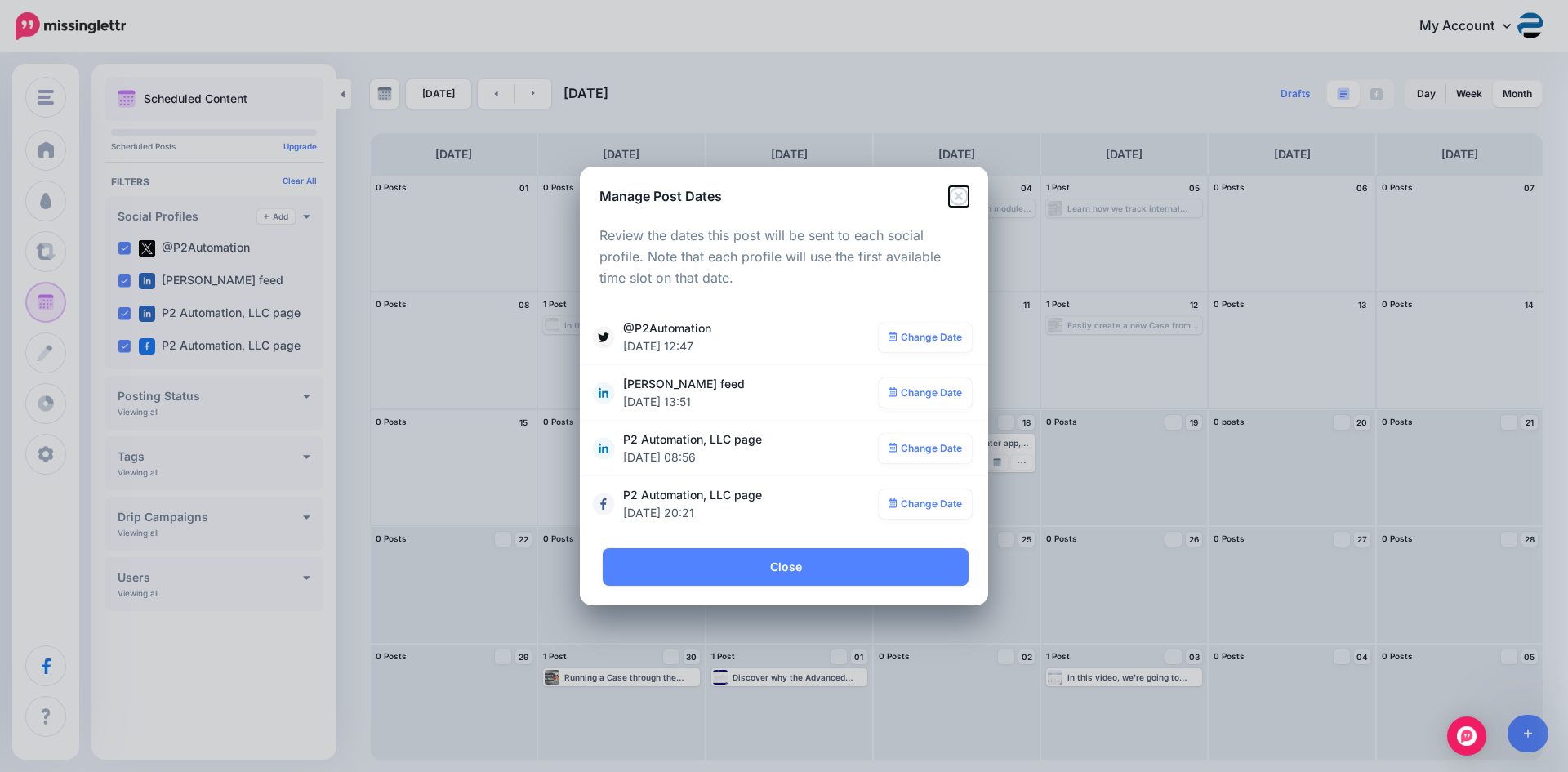
click at [962, 195] on icon "Close" at bounding box center [958, 196] width 19 height 19
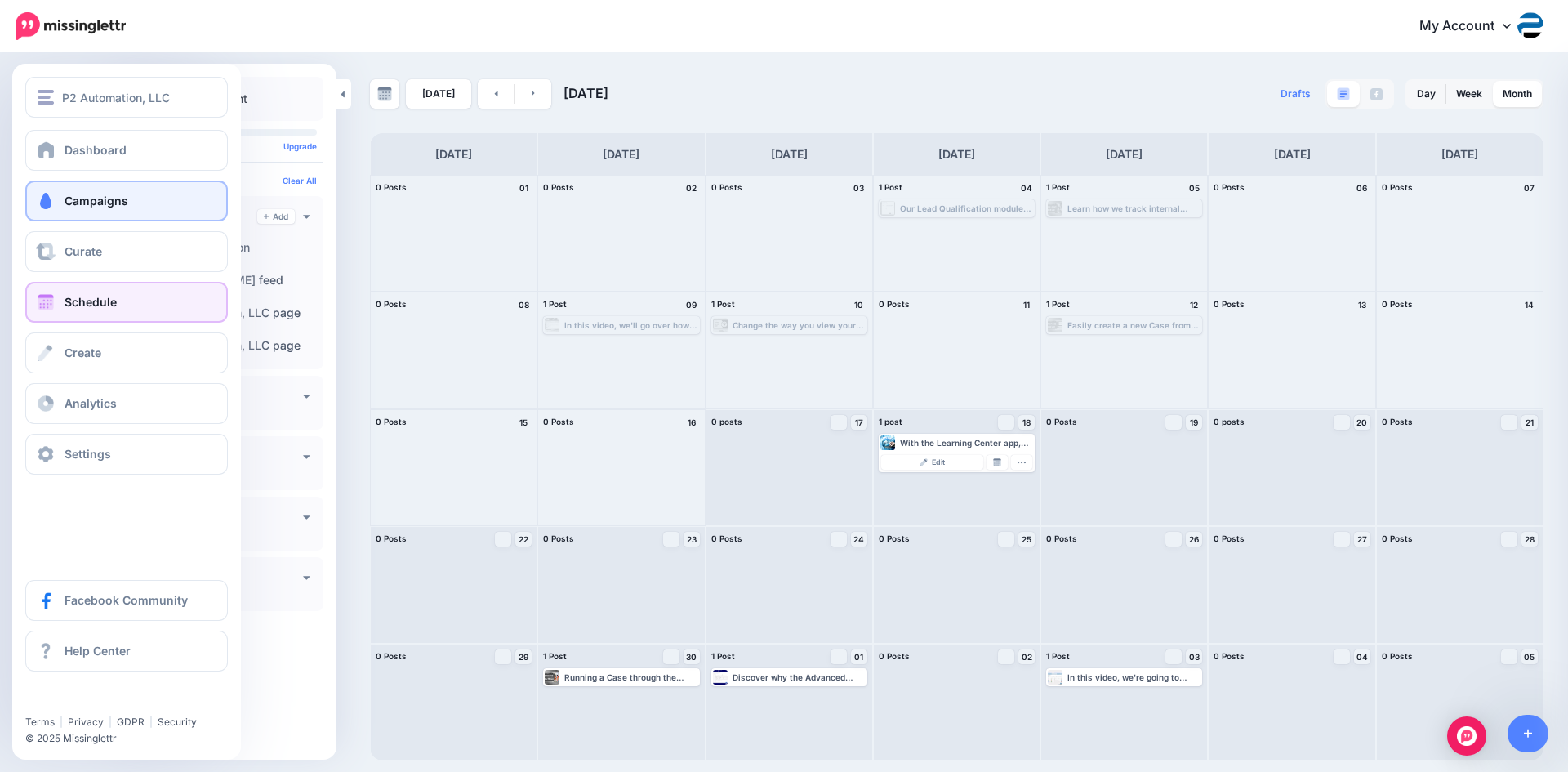
click at [96, 204] on span "Campaigns" at bounding box center [96, 200] width 64 height 14
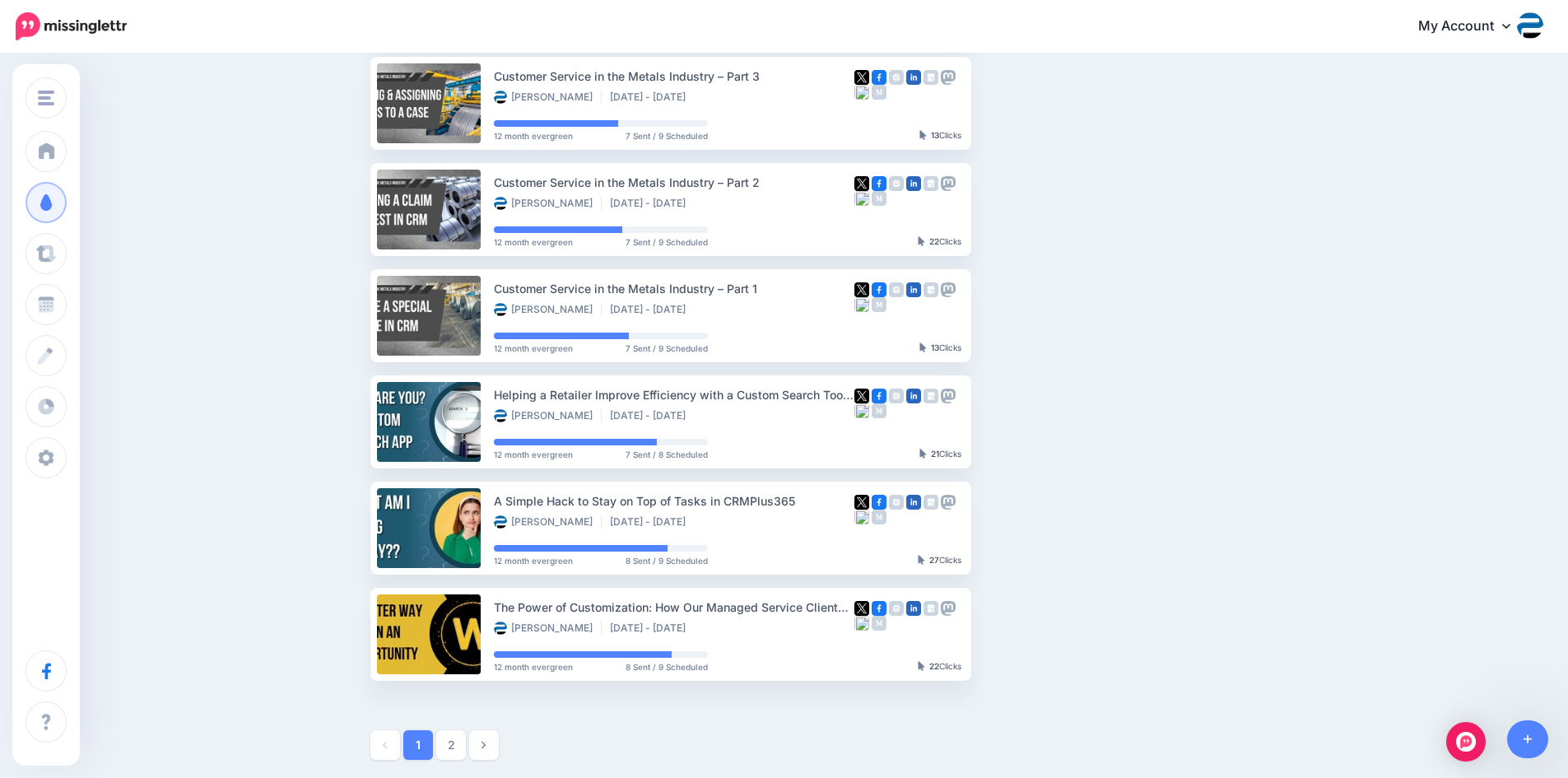
scroll to position [658, 0]
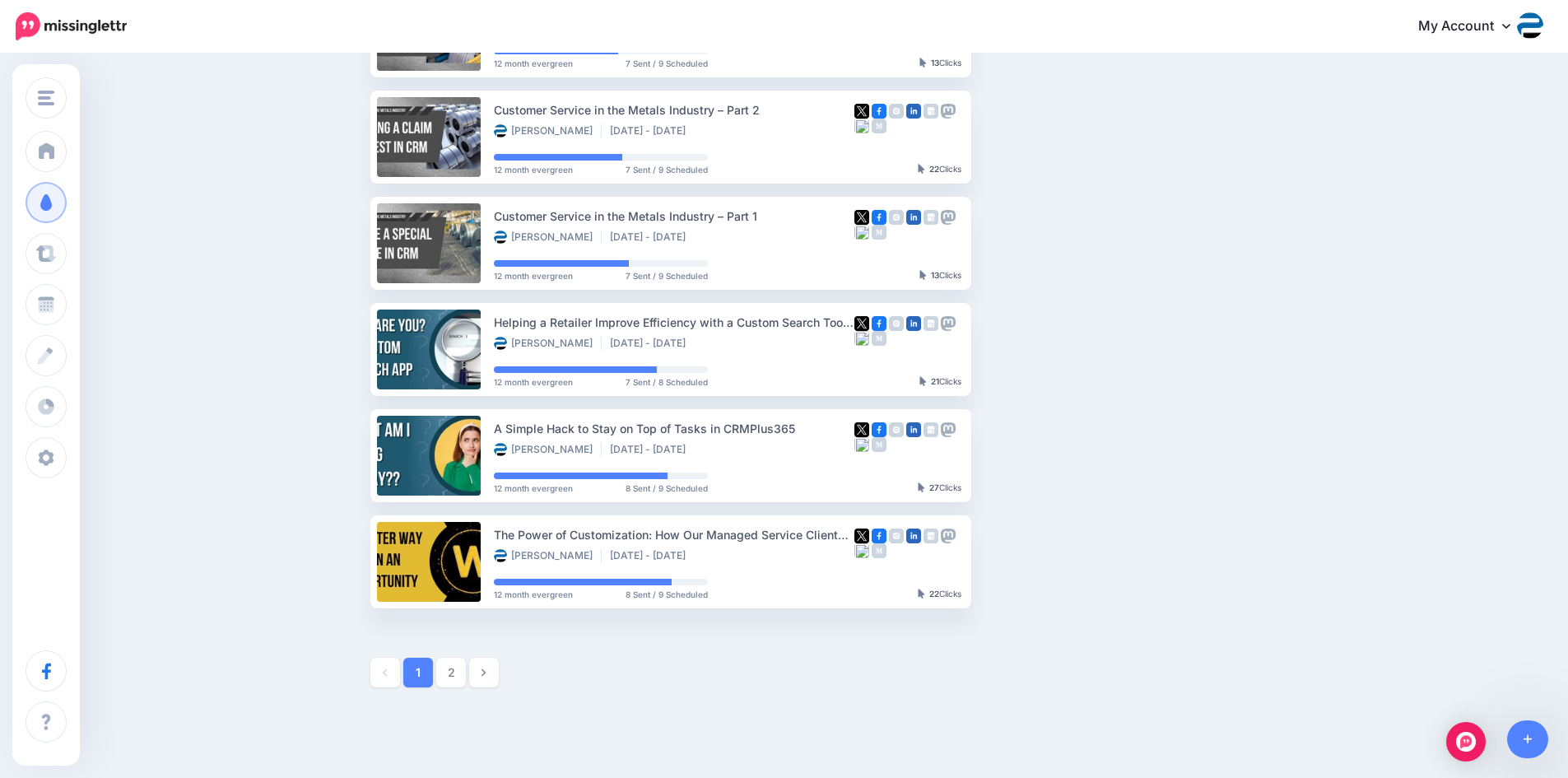
click at [460, 671] on link "2" at bounding box center [451, 672] width 30 height 30
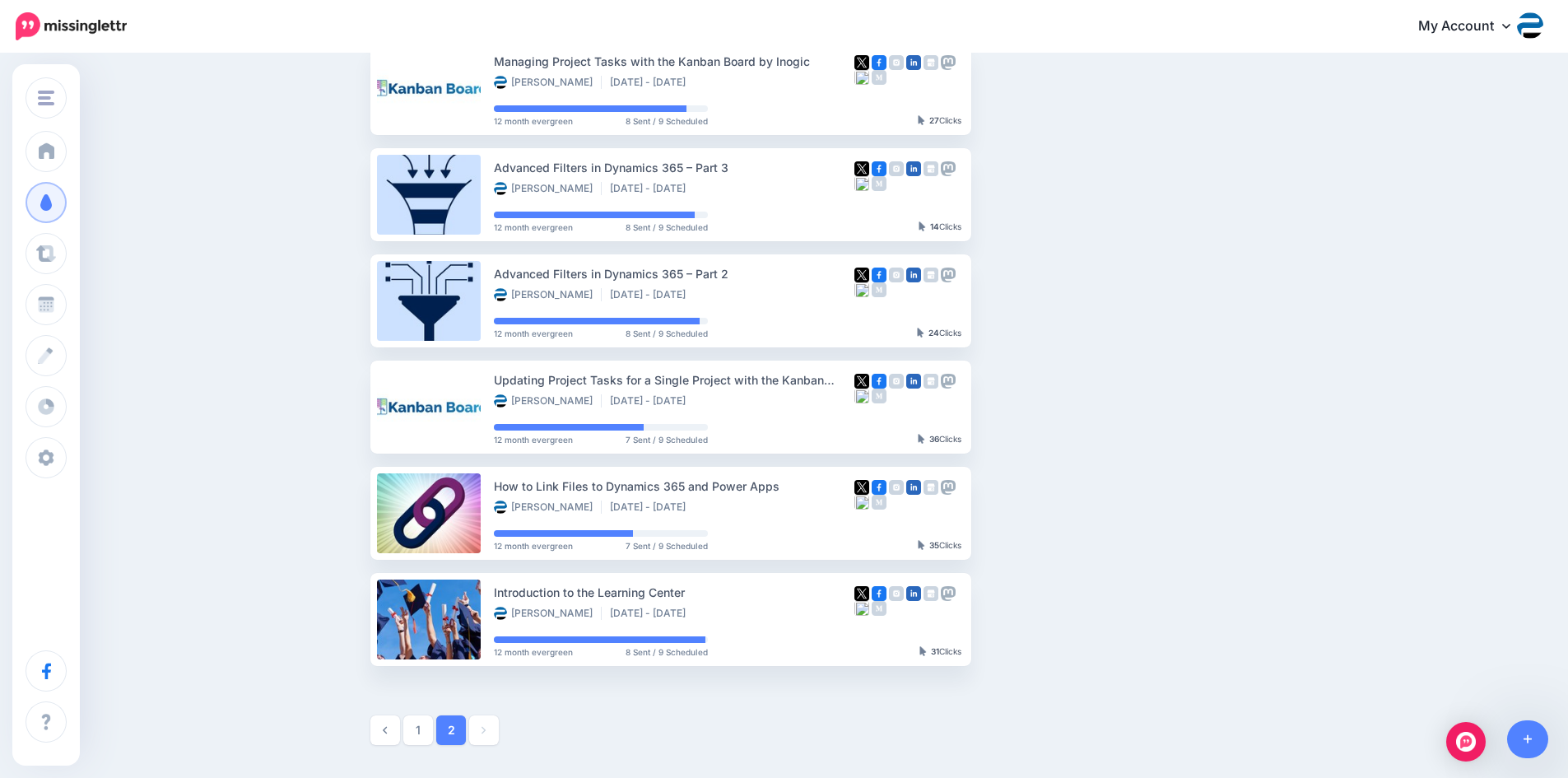
scroll to position [521, 0]
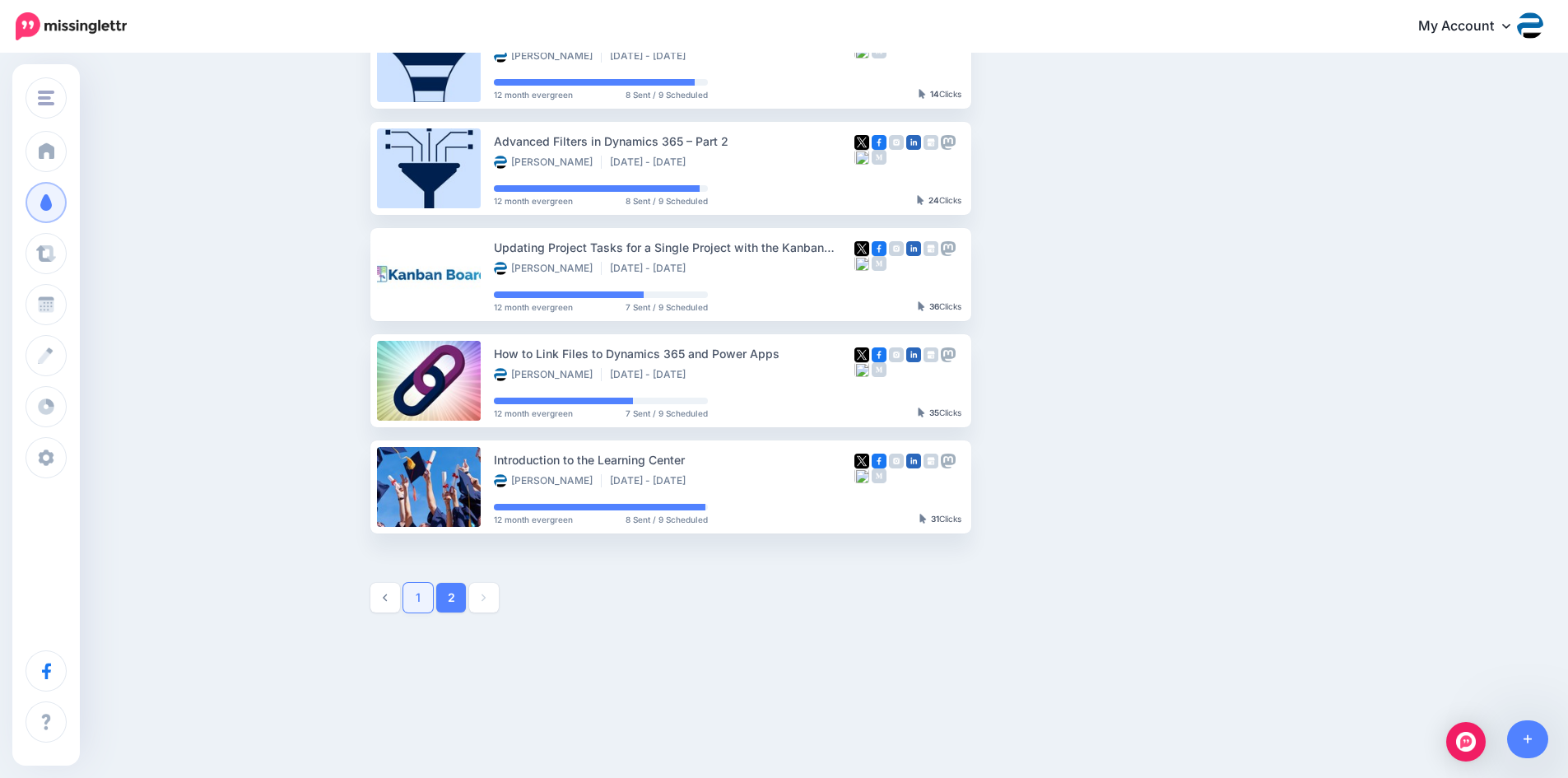
click at [432, 596] on link "1" at bounding box center [418, 598] width 30 height 30
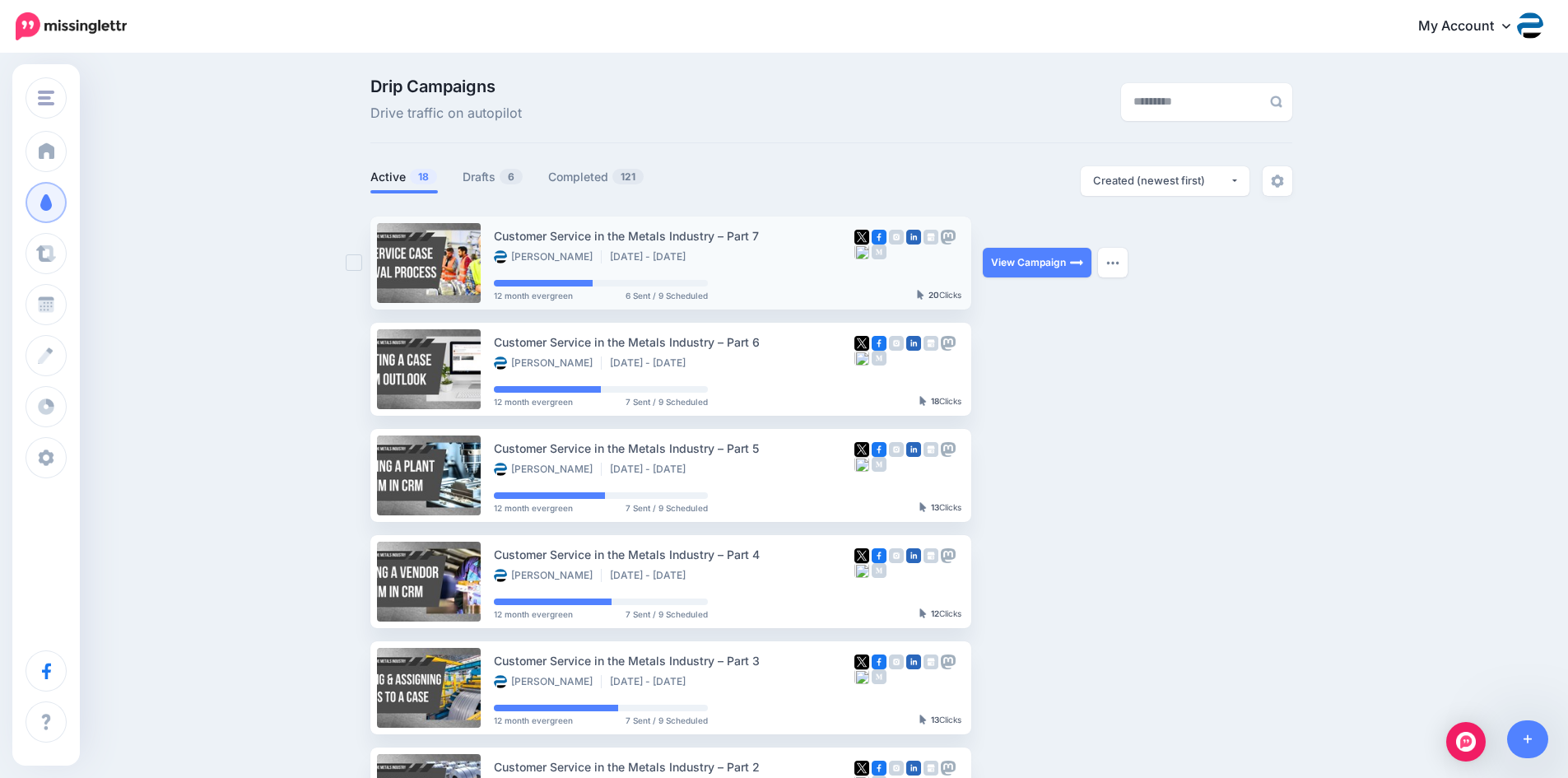
scroll to position [0, 0]
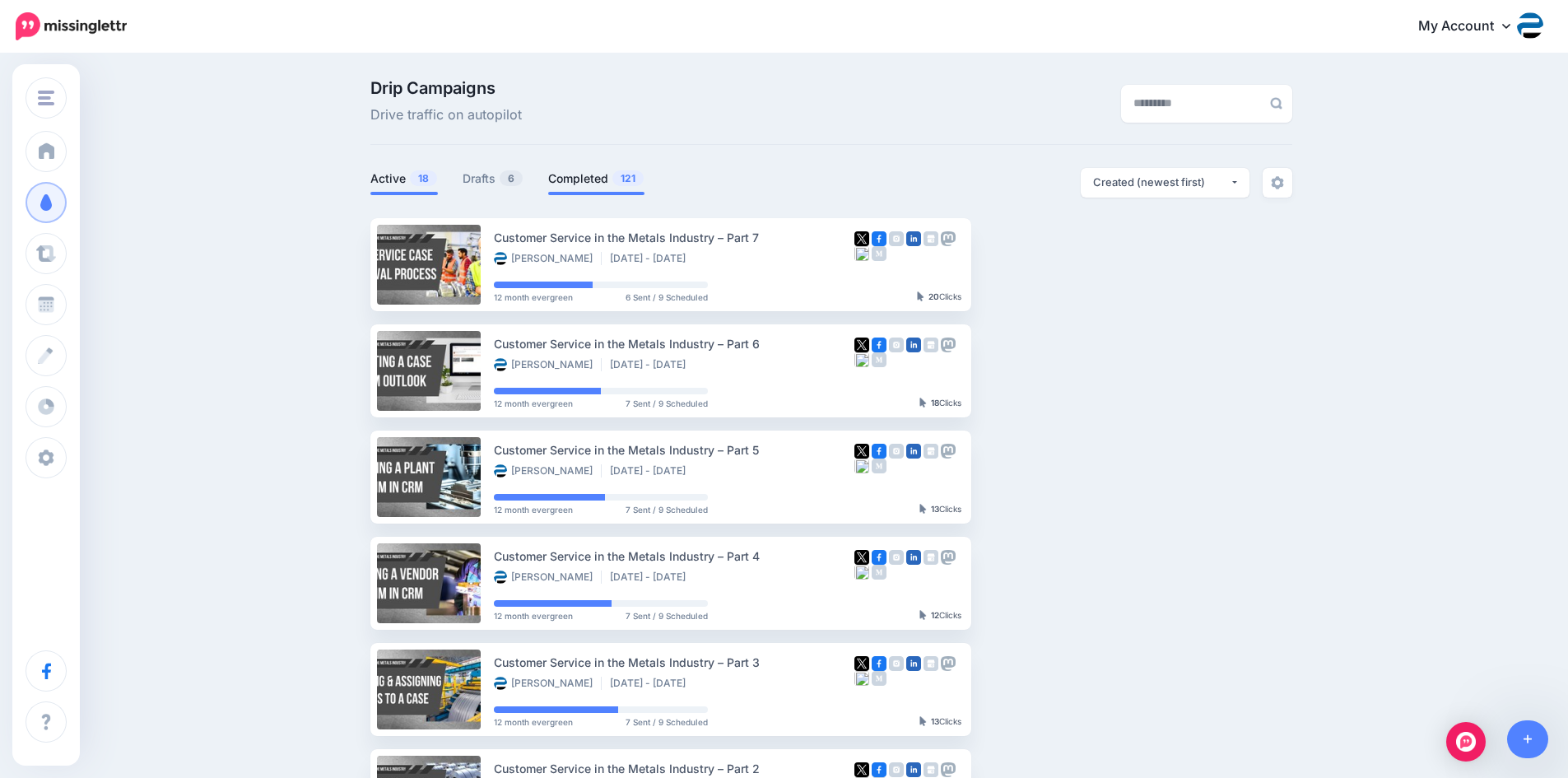
click at [573, 180] on link "Completed 121" at bounding box center [596, 178] width 96 height 20
